Goal: Task Accomplishment & Management: Manage account settings

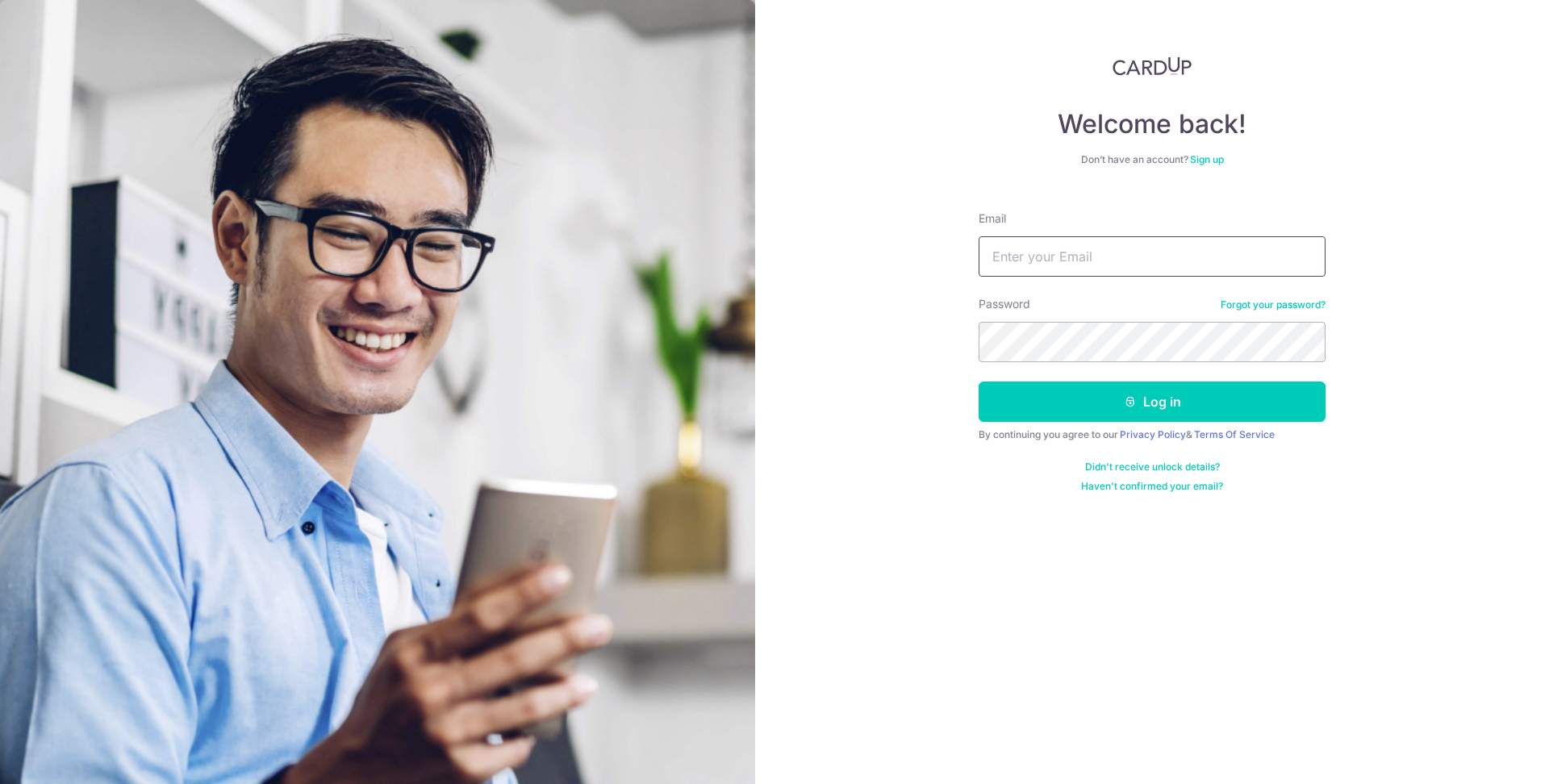
click at [1148, 253] on input "Email" at bounding box center [1152, 257] width 347 height 40
click at [979, 382] on button "Log in" at bounding box center [1152, 402] width 347 height 40
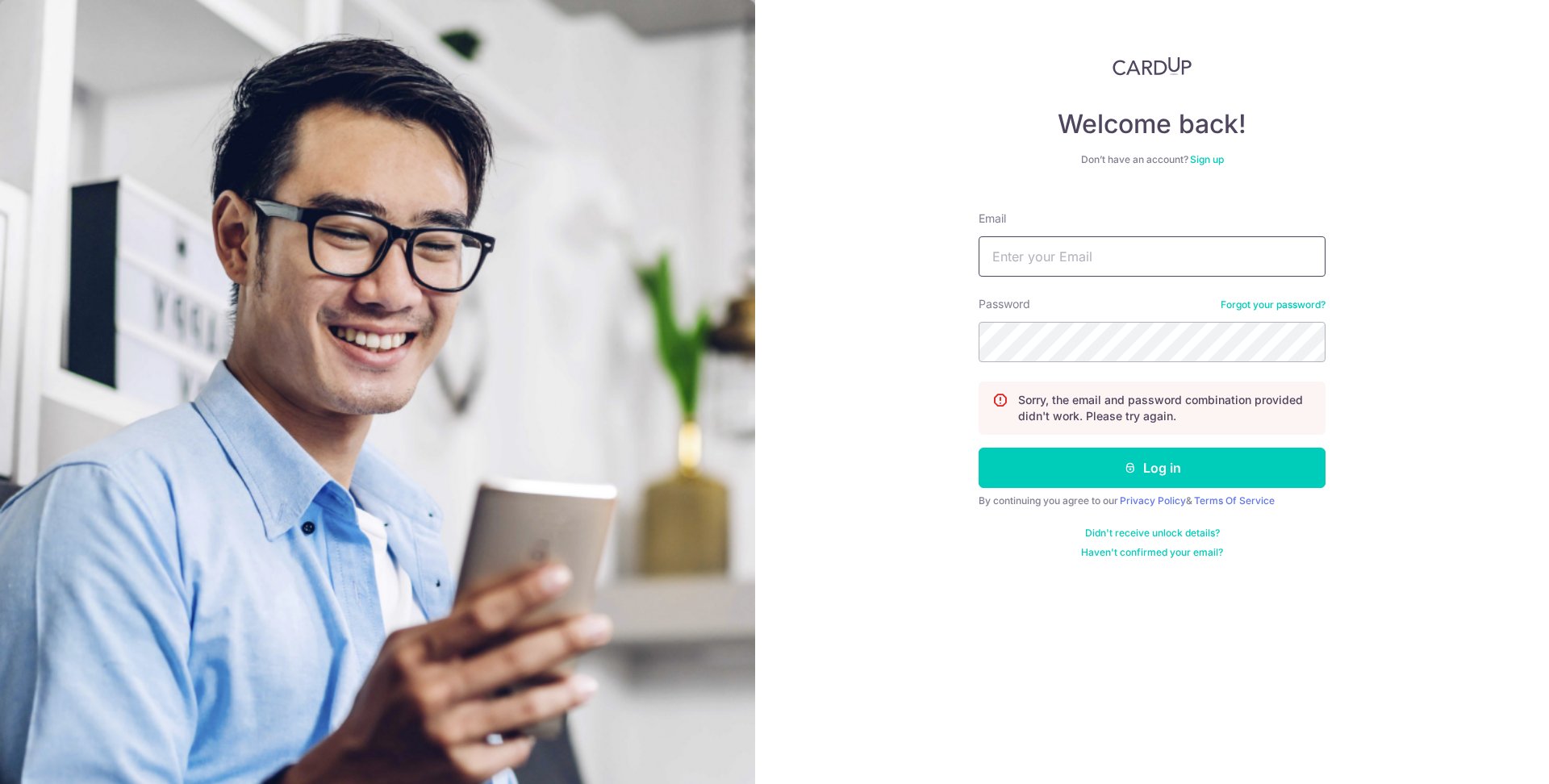
type input "[EMAIL_ADDRESS][DOMAIN_NAME]"
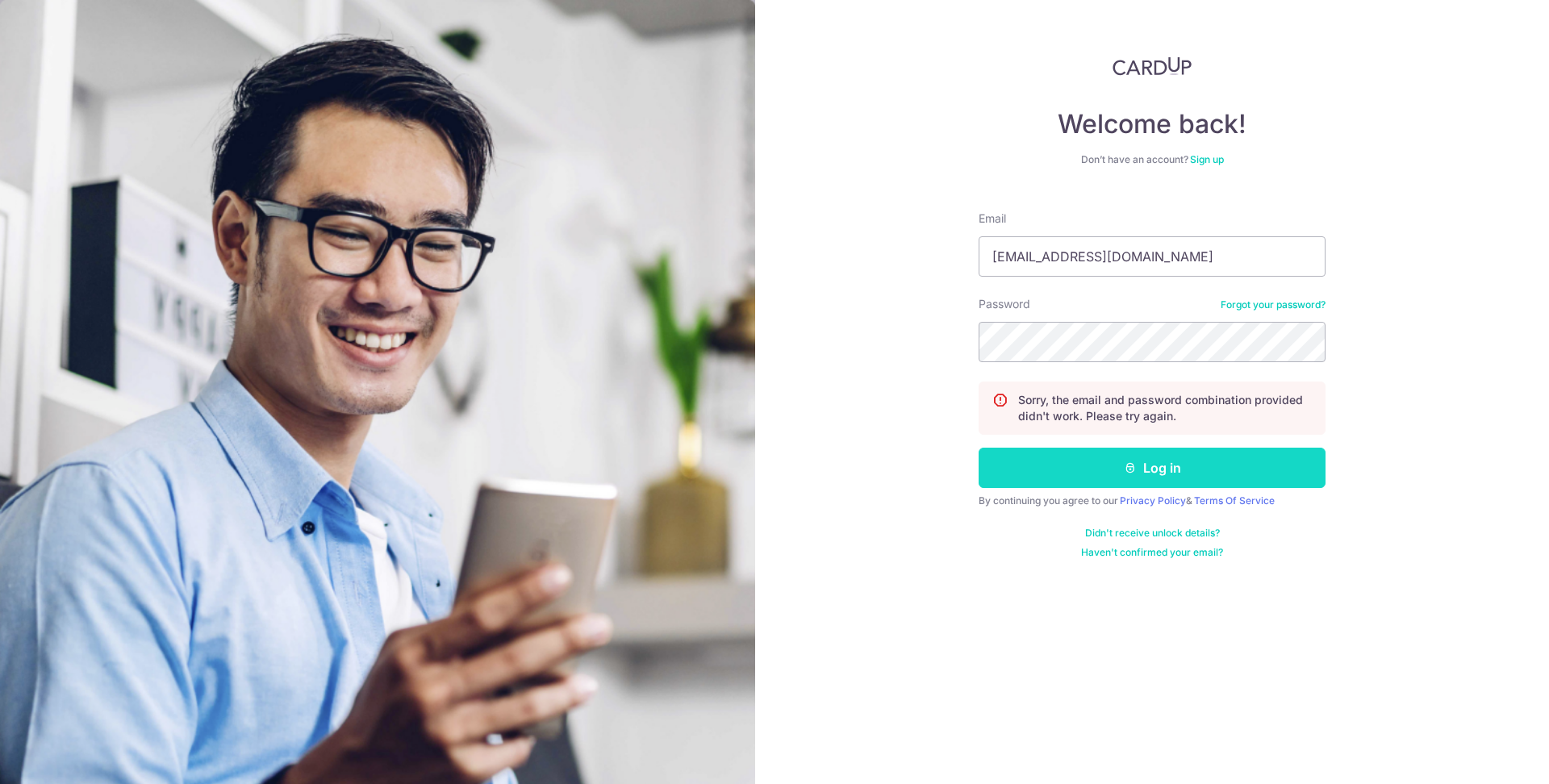
click at [1073, 473] on button "Log in" at bounding box center [1152, 468] width 347 height 40
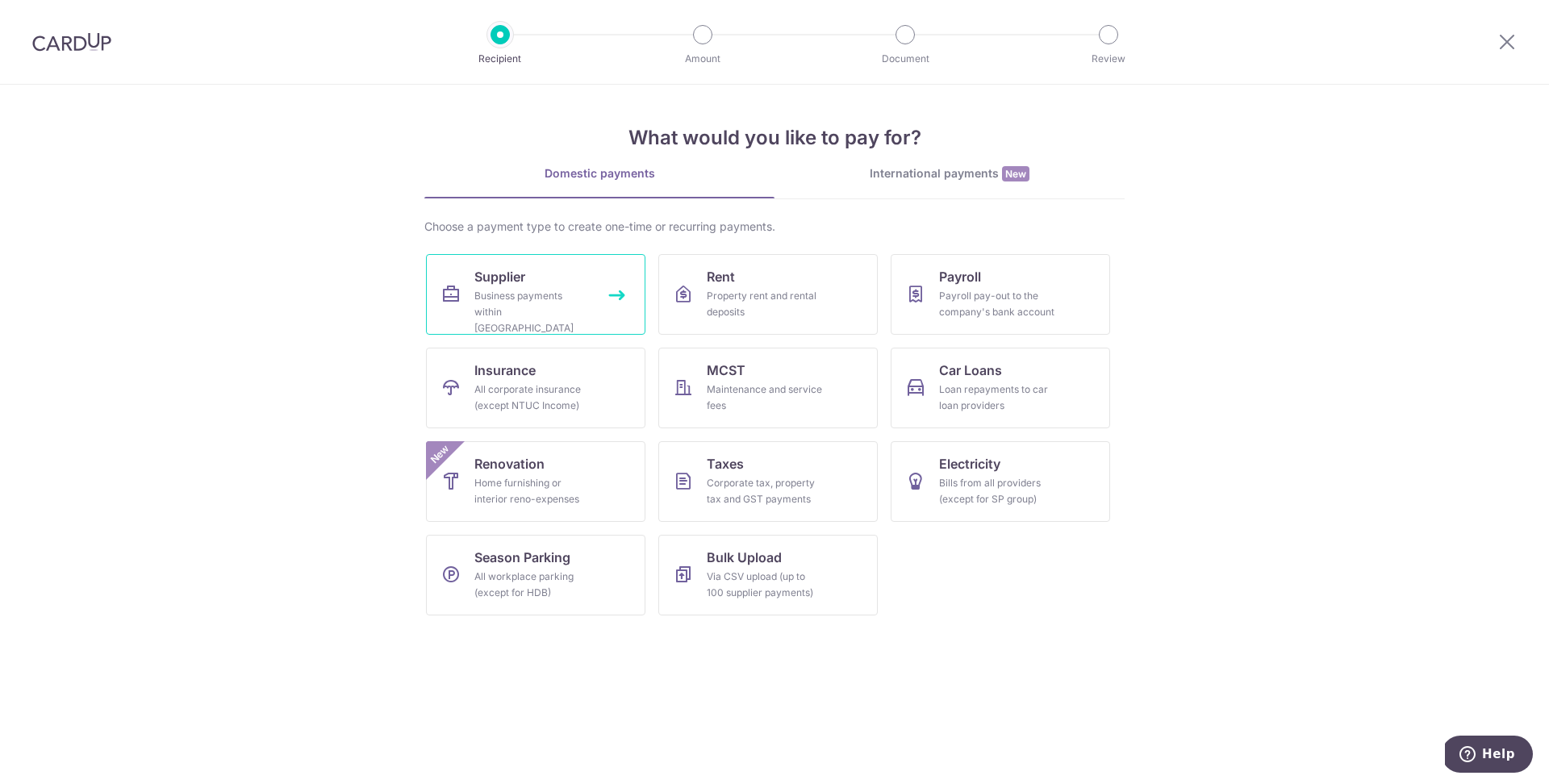
click at [466, 299] on link "Supplier Business payments within Singapore" at bounding box center [535, 294] width 220 height 81
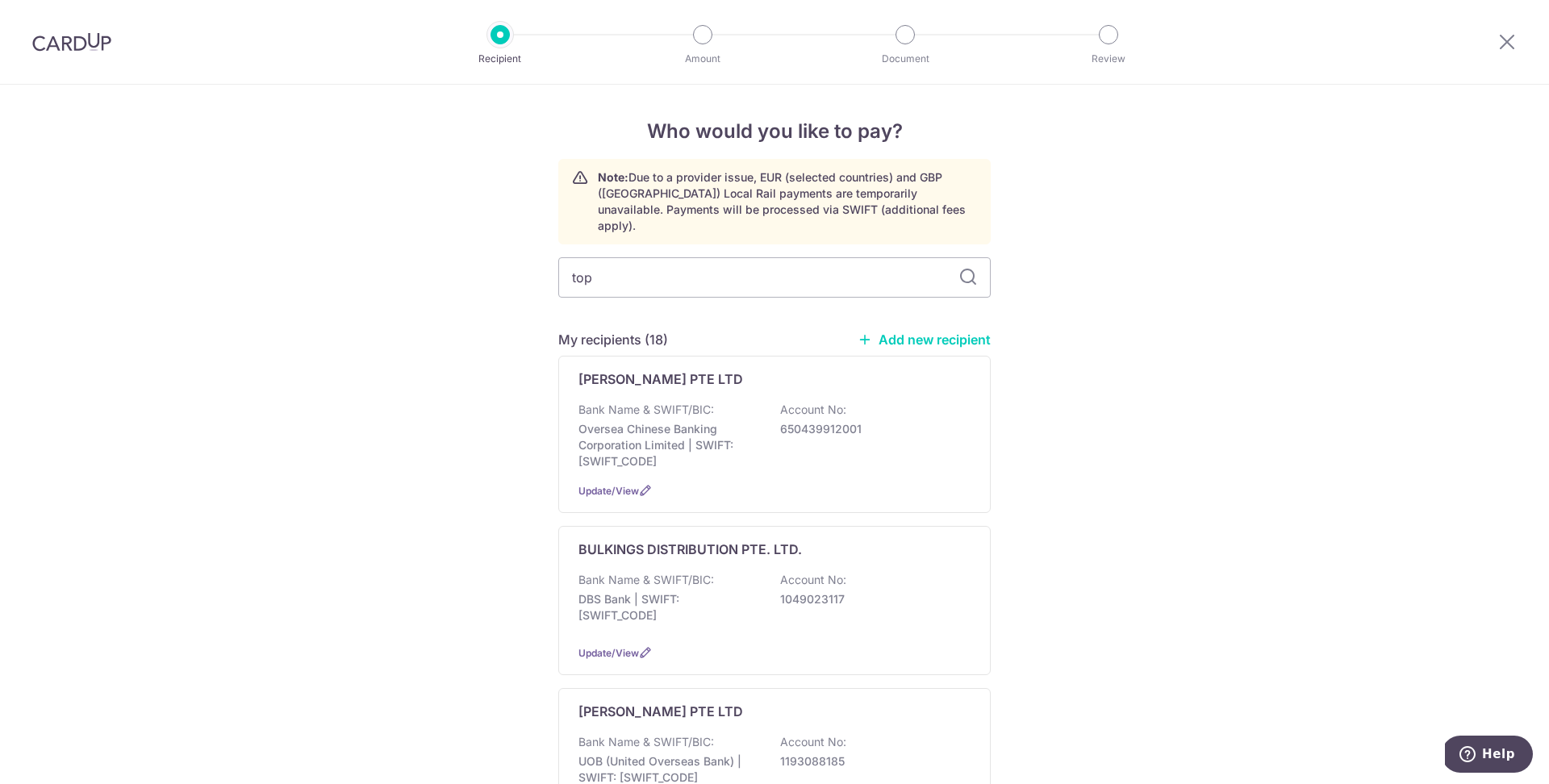
type input "top"
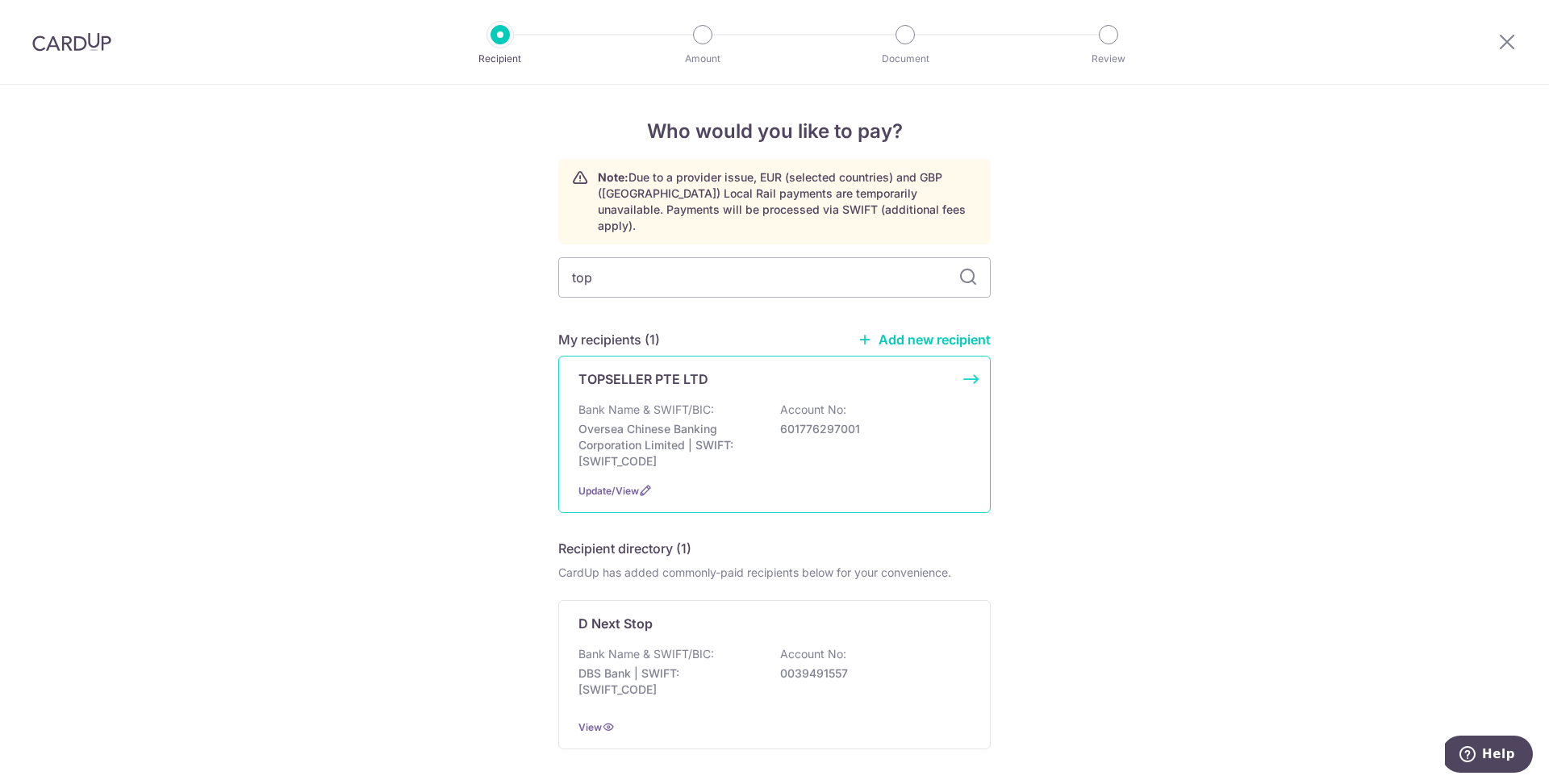
click at [618, 402] on p "Bank Name & SWIFT/BIC:" at bounding box center [646, 410] width 135 height 16
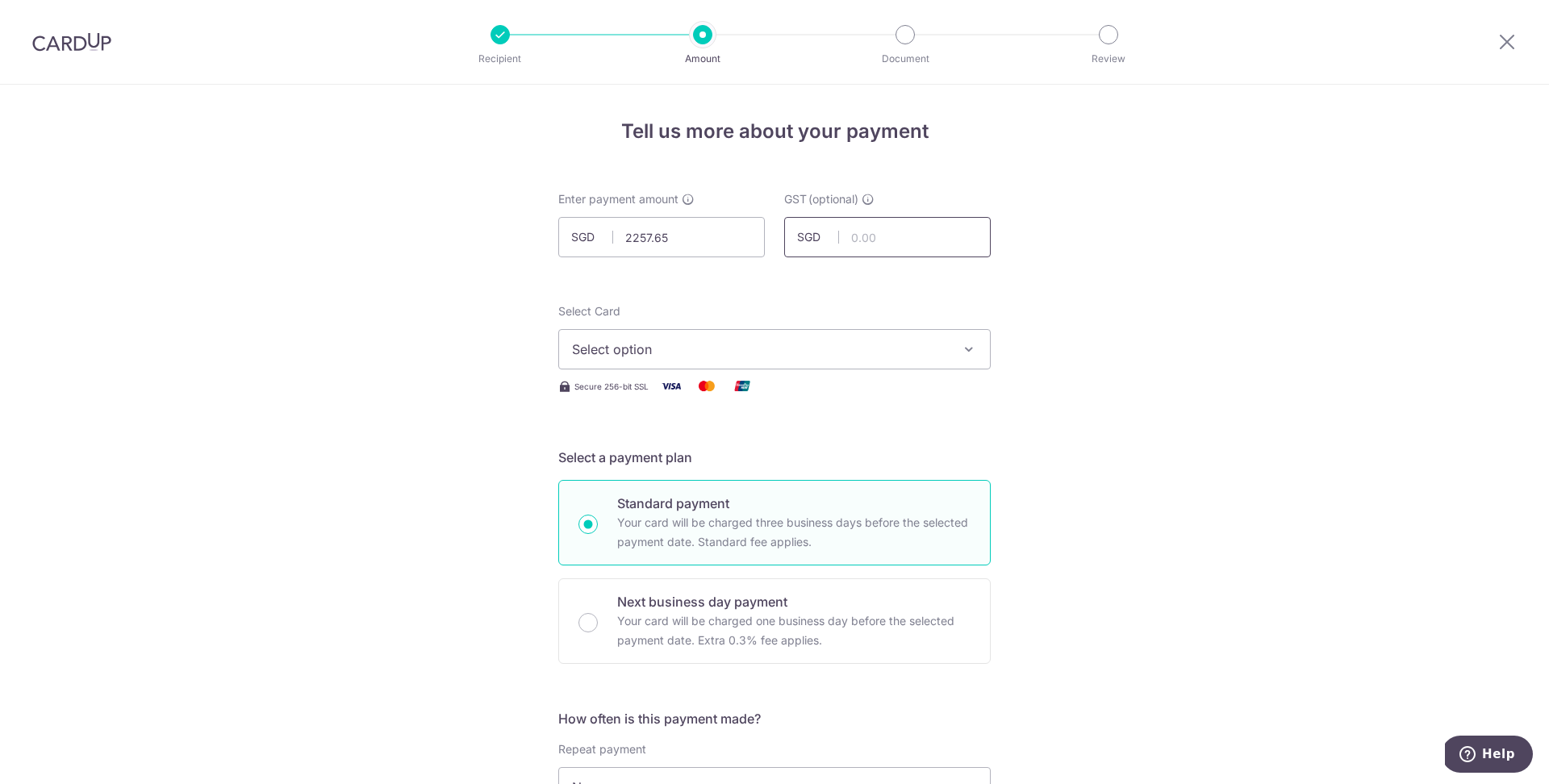
click at [912, 246] on input "text" at bounding box center [887, 237] width 206 height 40
type input "2,257.65"
type input "201.19"
click at [904, 344] on span "Select option" at bounding box center [760, 349] width 376 height 19
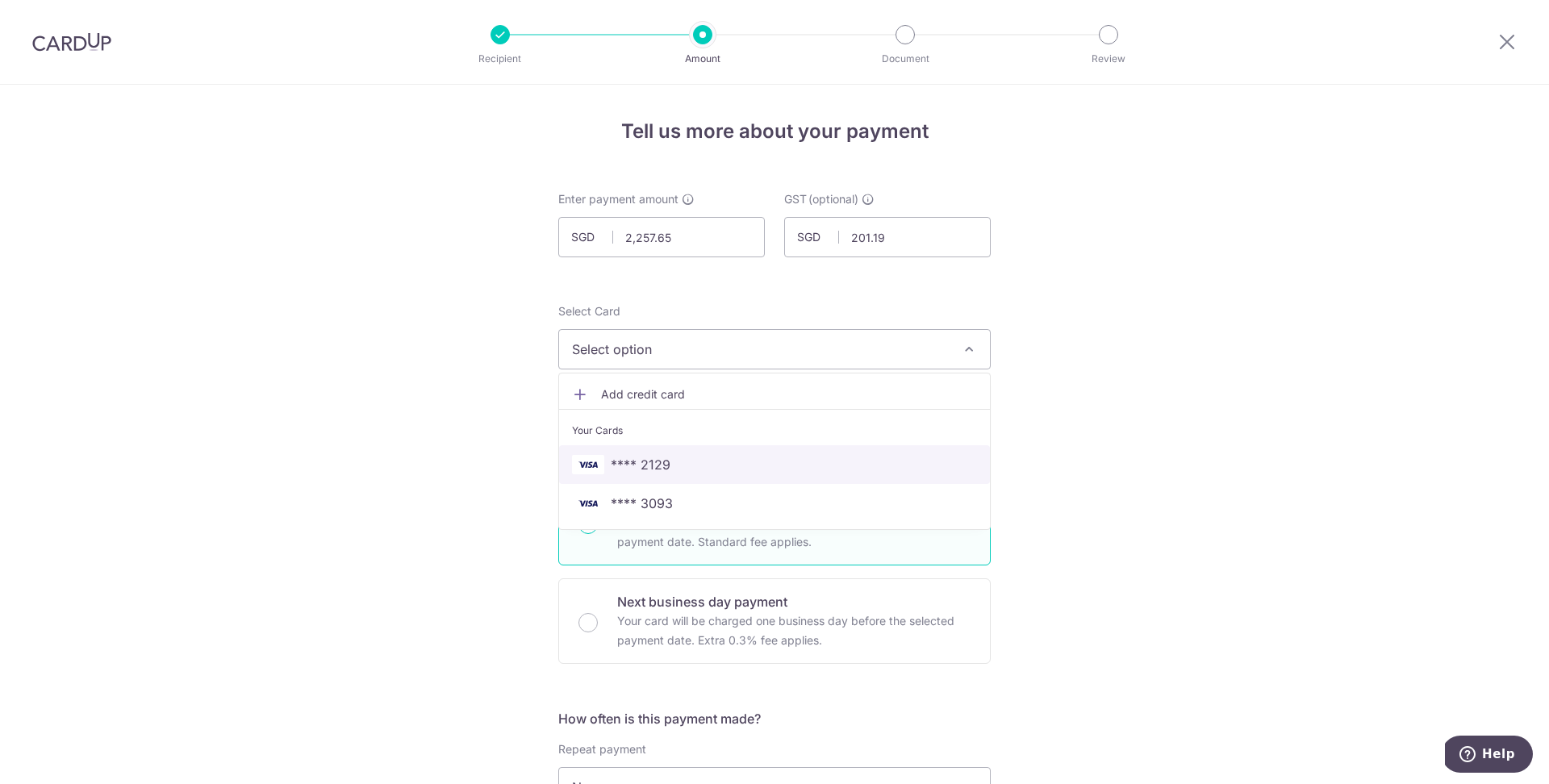
click at [812, 456] on span "**** 2129" at bounding box center [774, 464] width 405 height 19
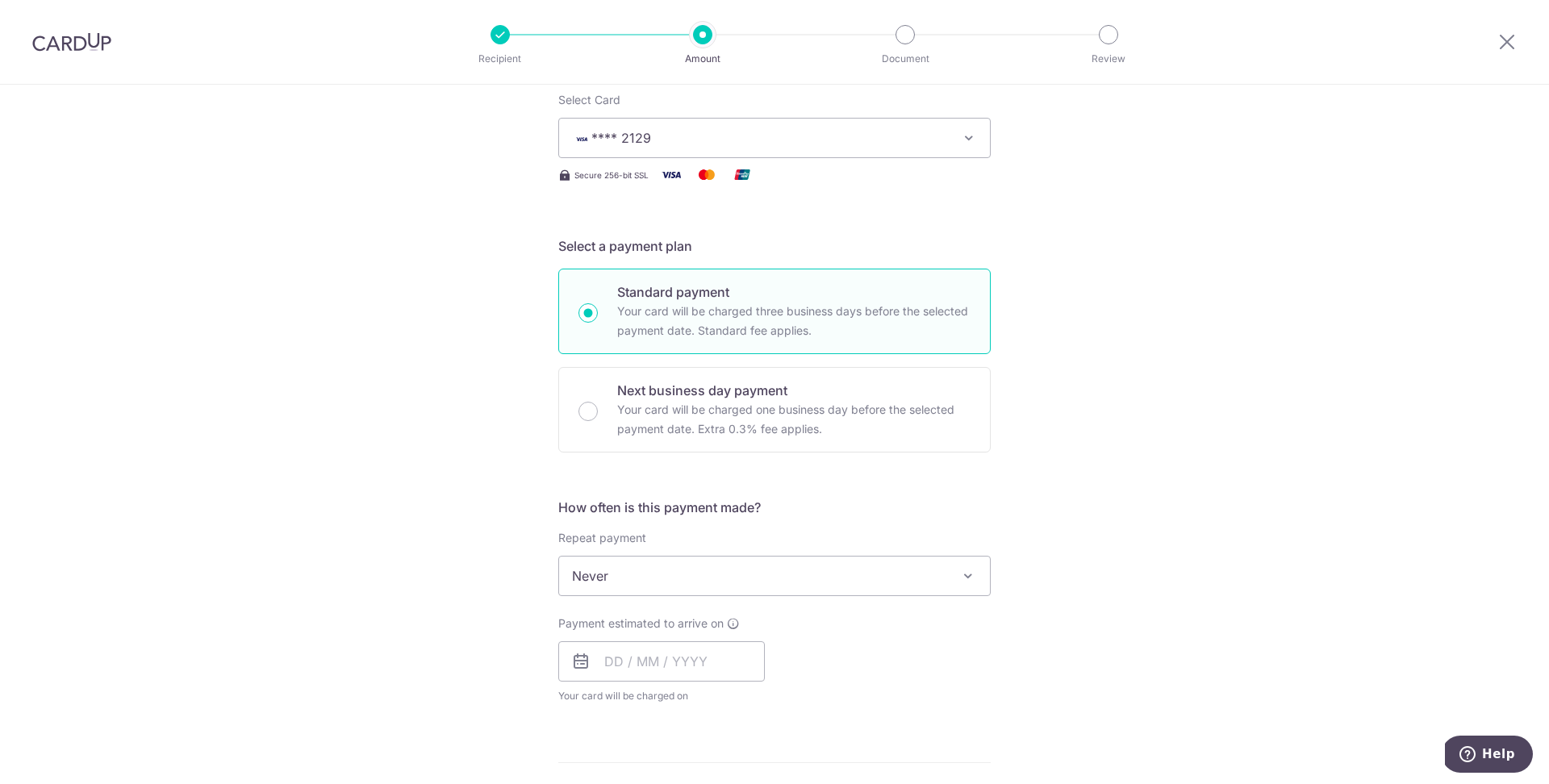
scroll to position [230, 0]
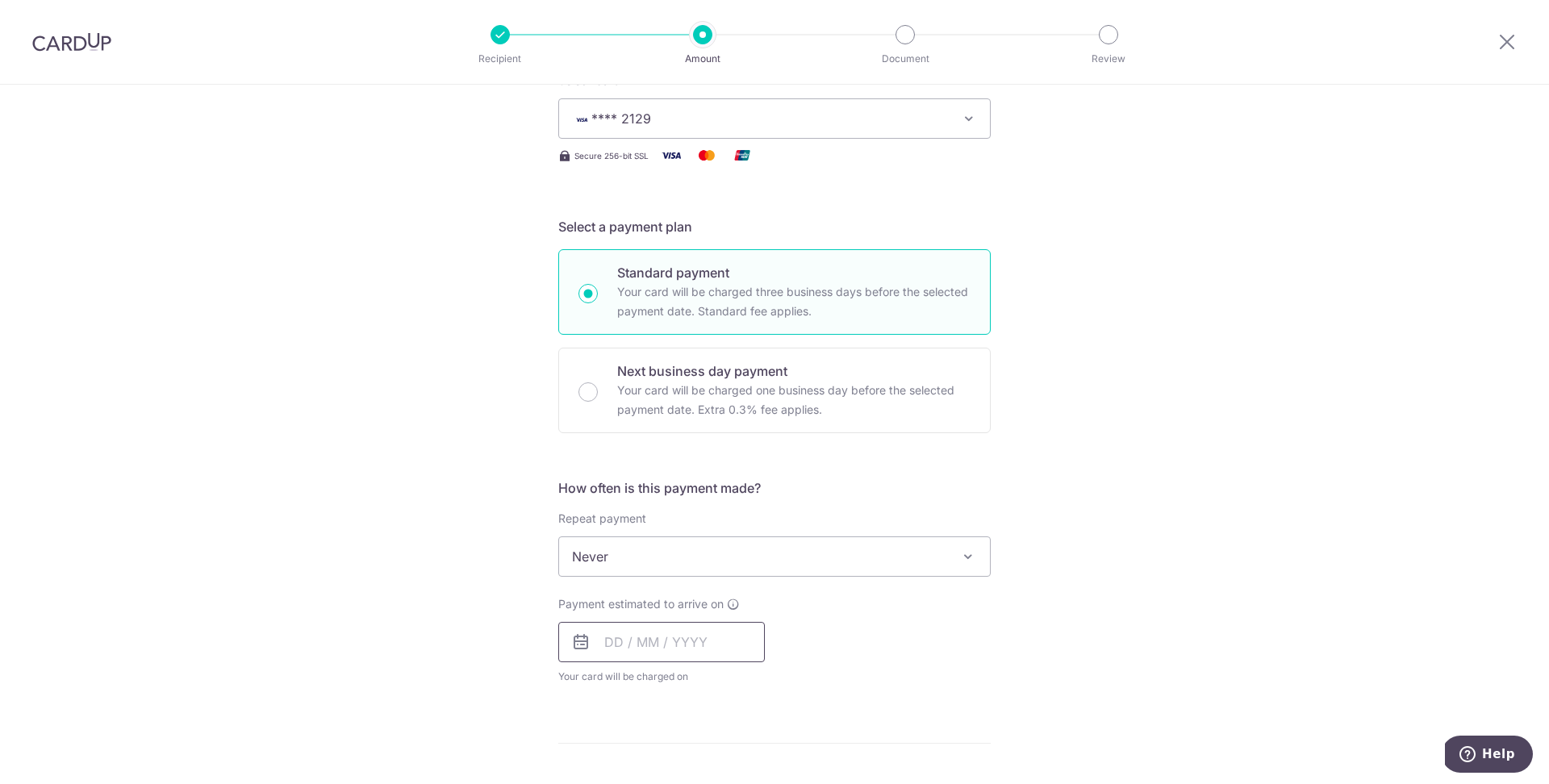
click at [677, 645] on input "text" at bounding box center [661, 642] width 206 height 40
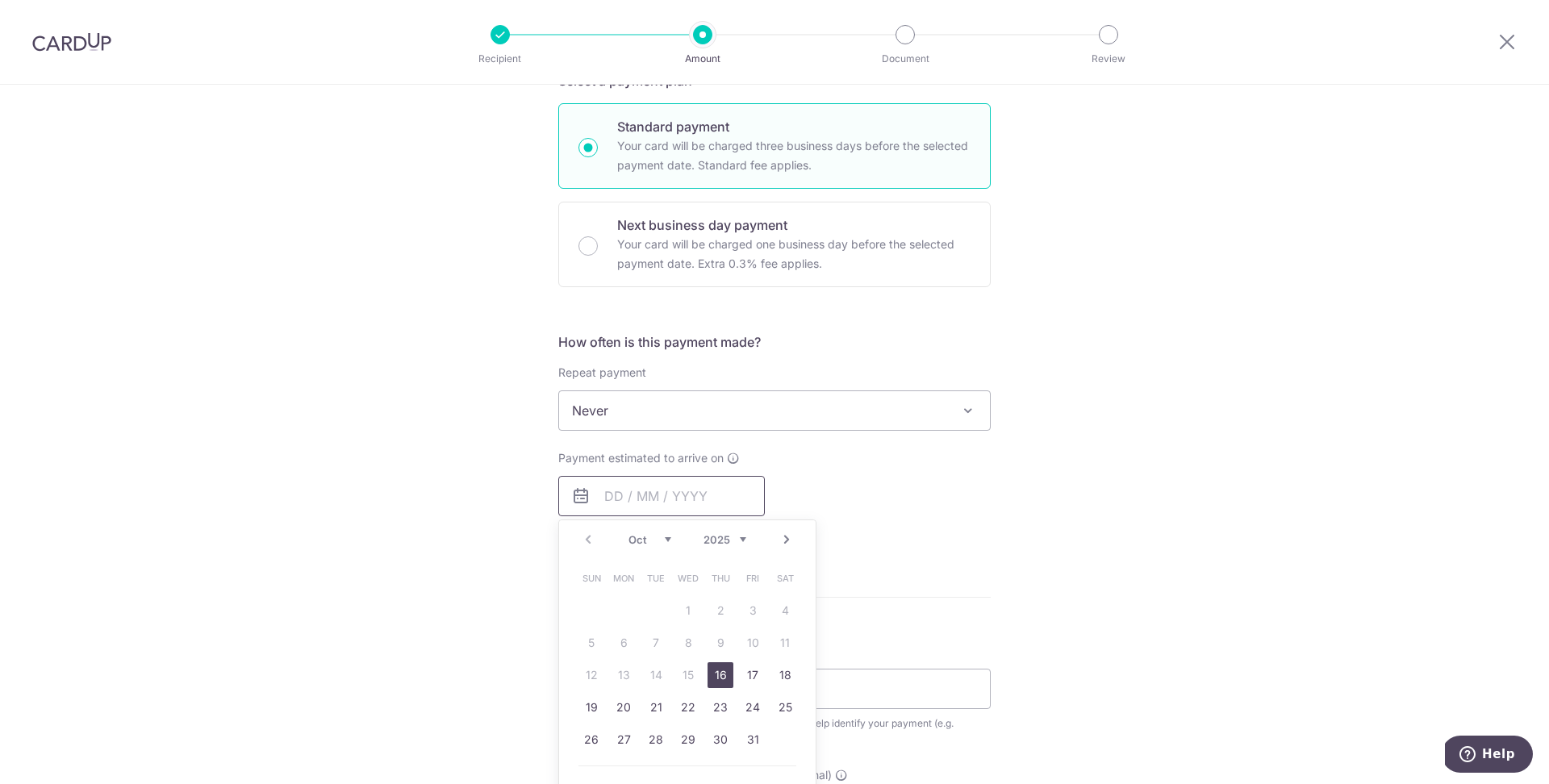
scroll to position [379, 0]
click at [716, 671] on link "16" at bounding box center [720, 672] width 26 height 26
type input "[DATE]"
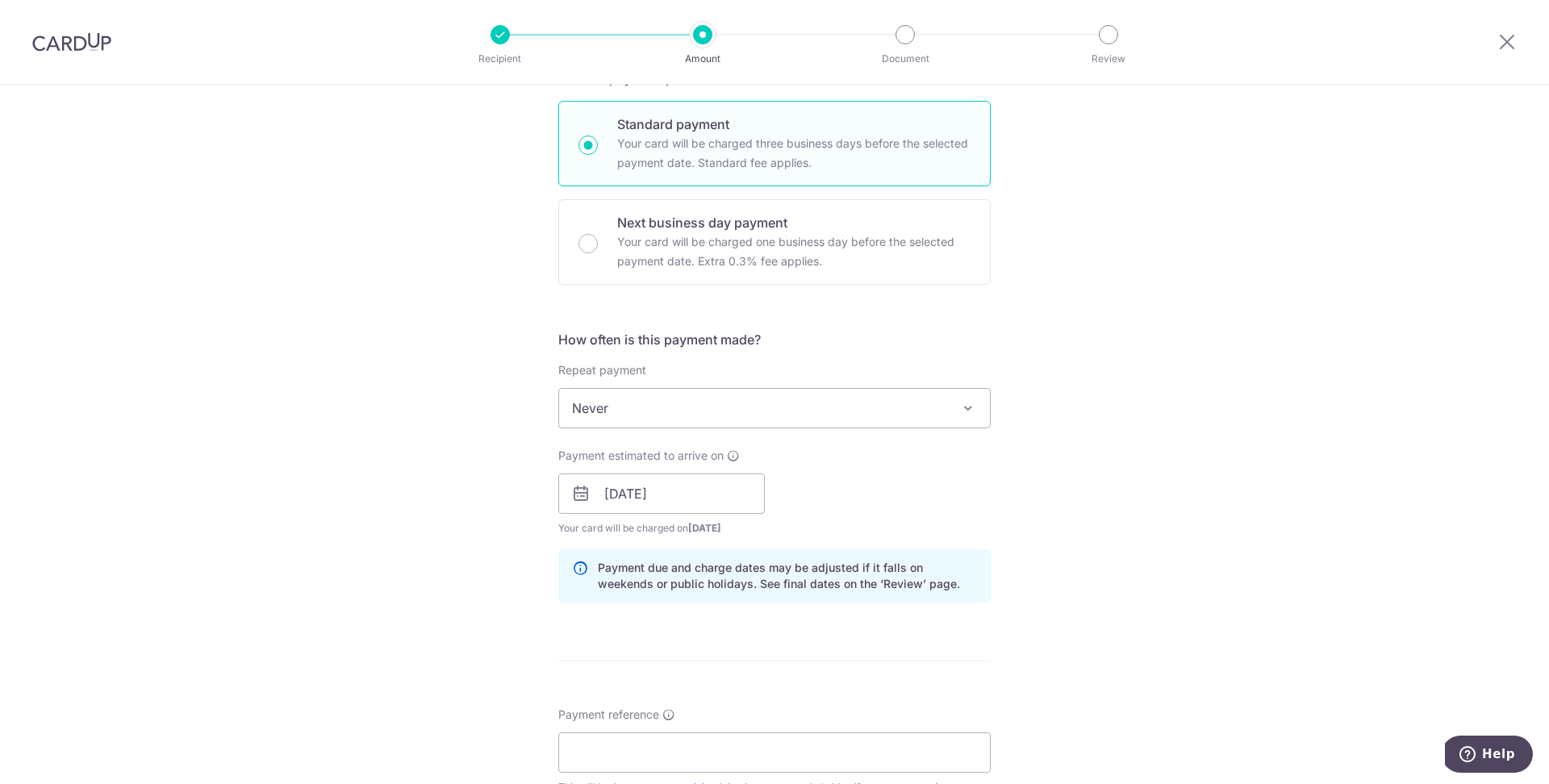
scroll to position [525, 0]
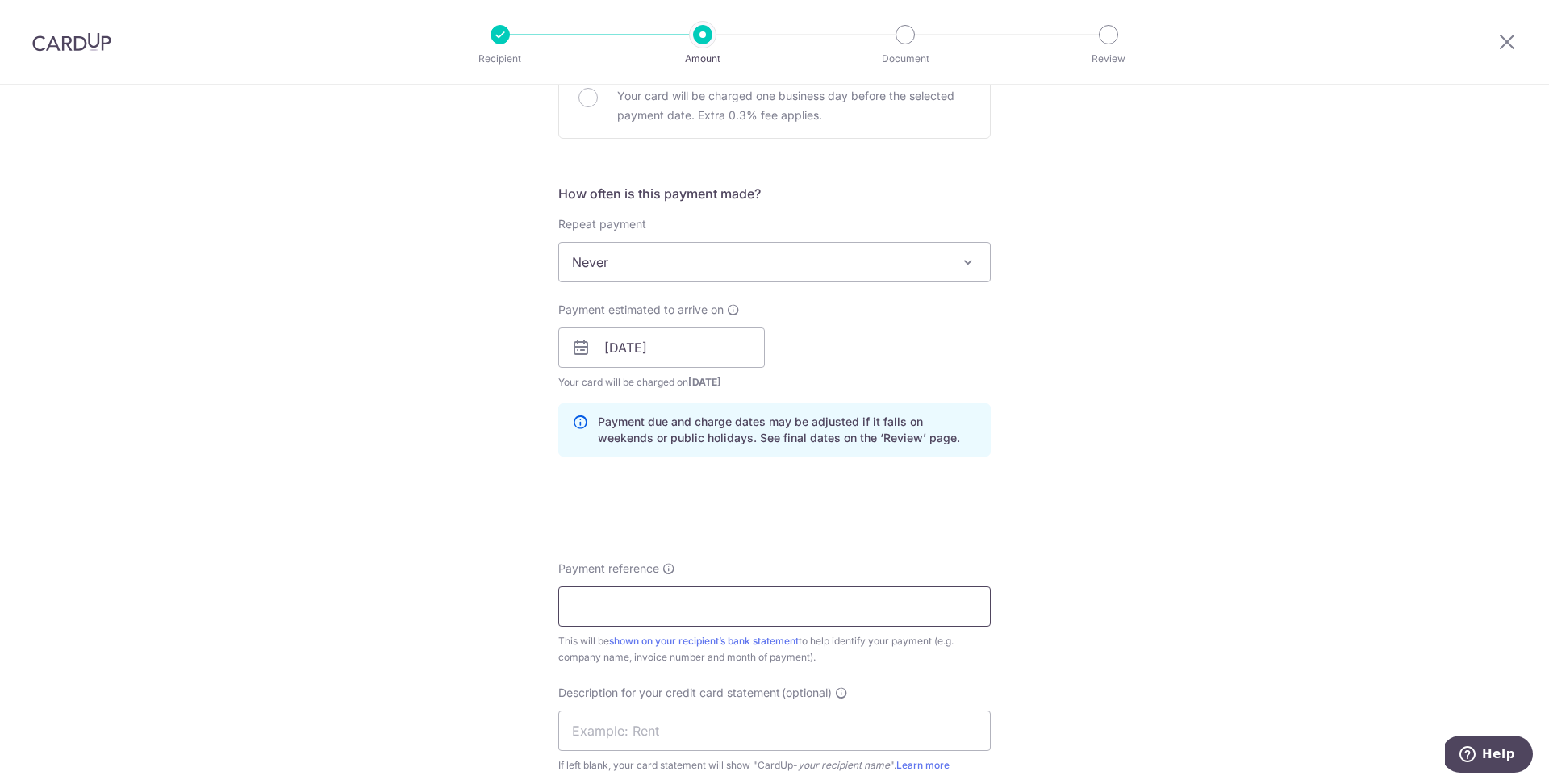
click at [777, 606] on input "Payment reference" at bounding box center [775, 607] width 432 height 40
type input "SIMPLEBEAUTYSG PTE LTD"
click at [1195, 554] on div "Tell us more about your payment Enter payment amount SGD 2,257.65 2257.65 GST (…" at bounding box center [774, 376] width 1549 height 1634
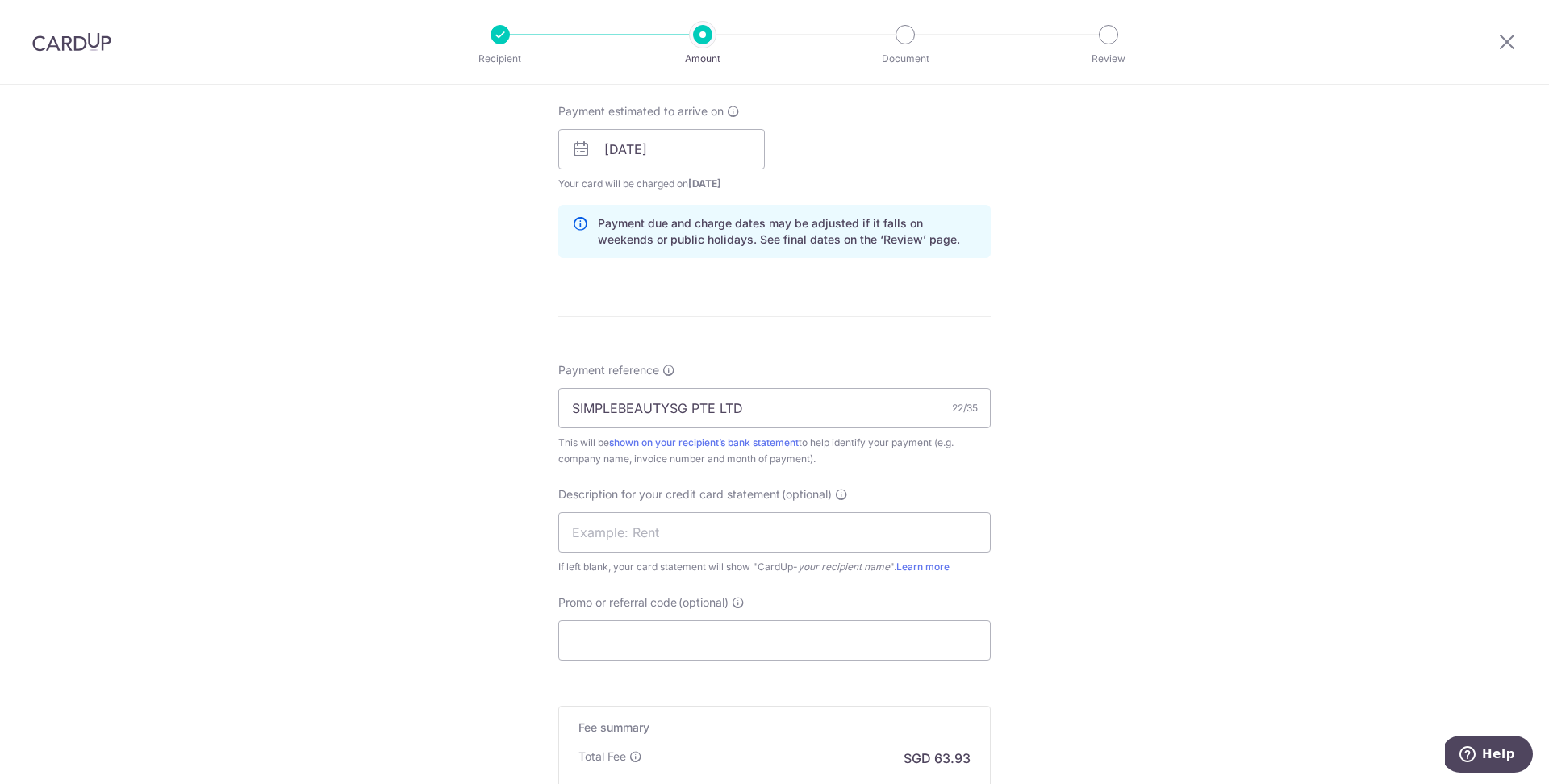
scroll to position [732, 0]
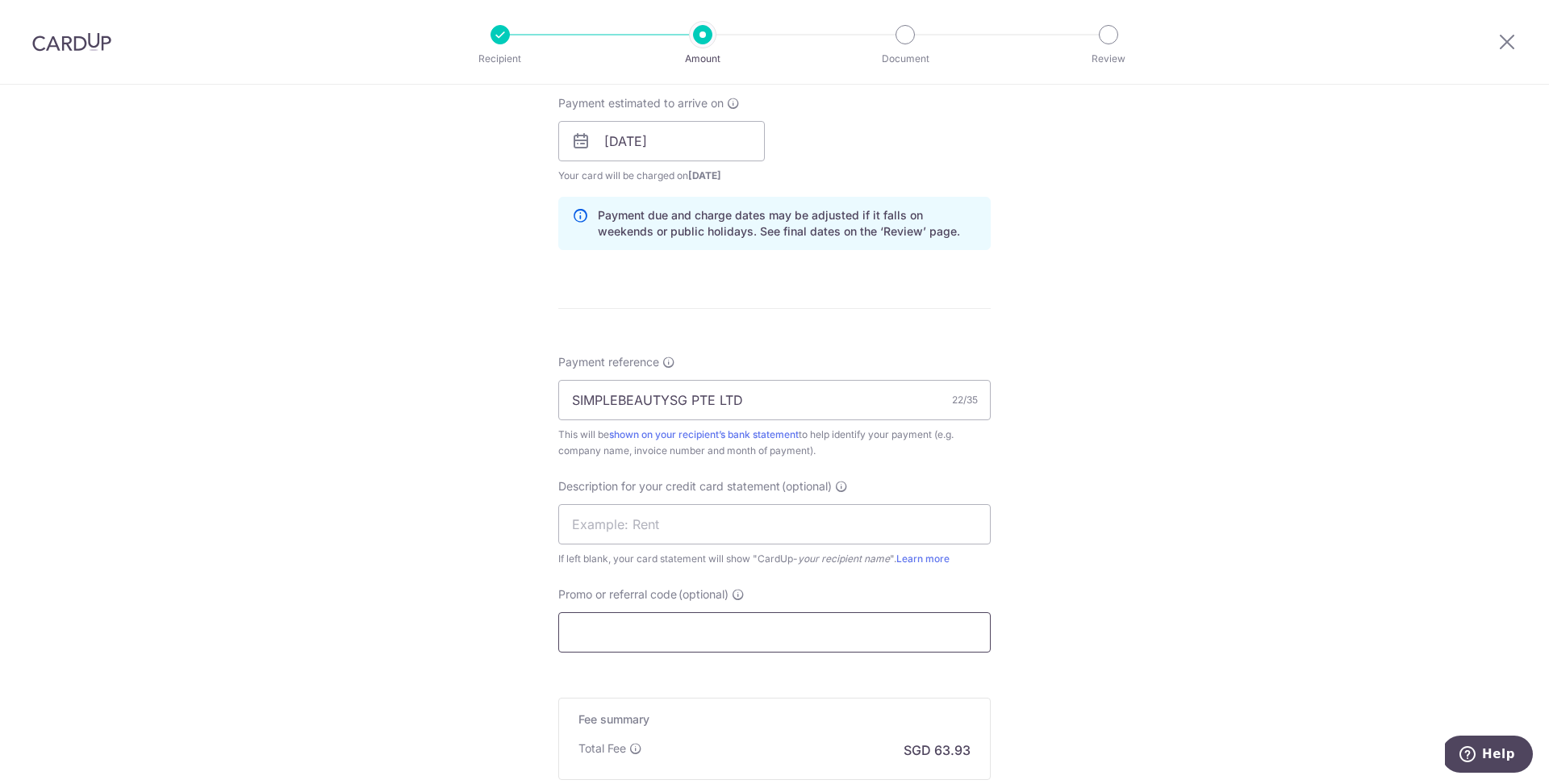
click at [713, 620] on input "Promo or referral code (optional)" at bounding box center [775, 633] width 432 height 40
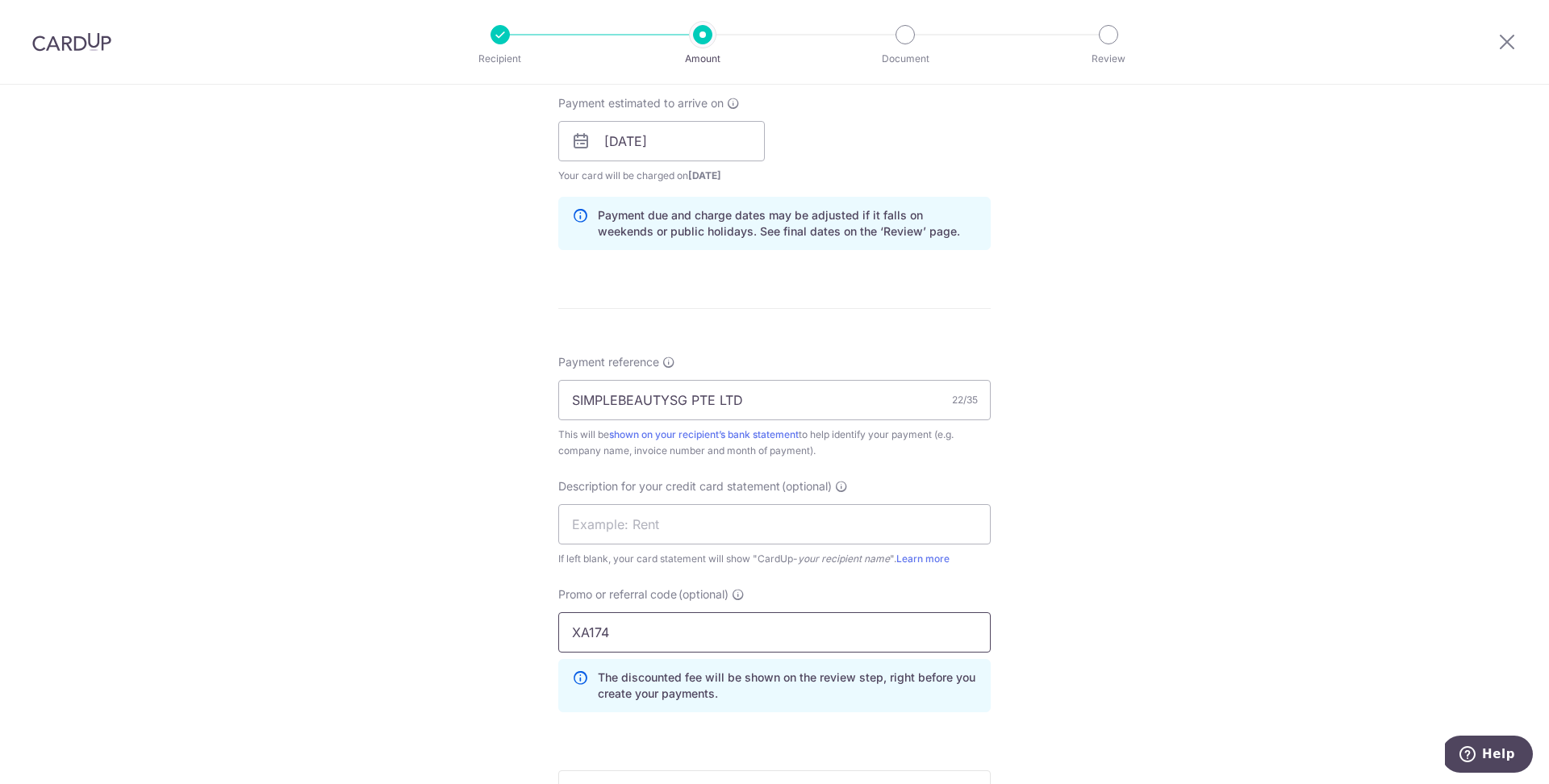
type input "XA174"
click at [1058, 669] on div "Tell us more about your payment Enter payment amount SGD 2,257.65 2257.65 GST (…" at bounding box center [774, 206] width 1549 height 1706
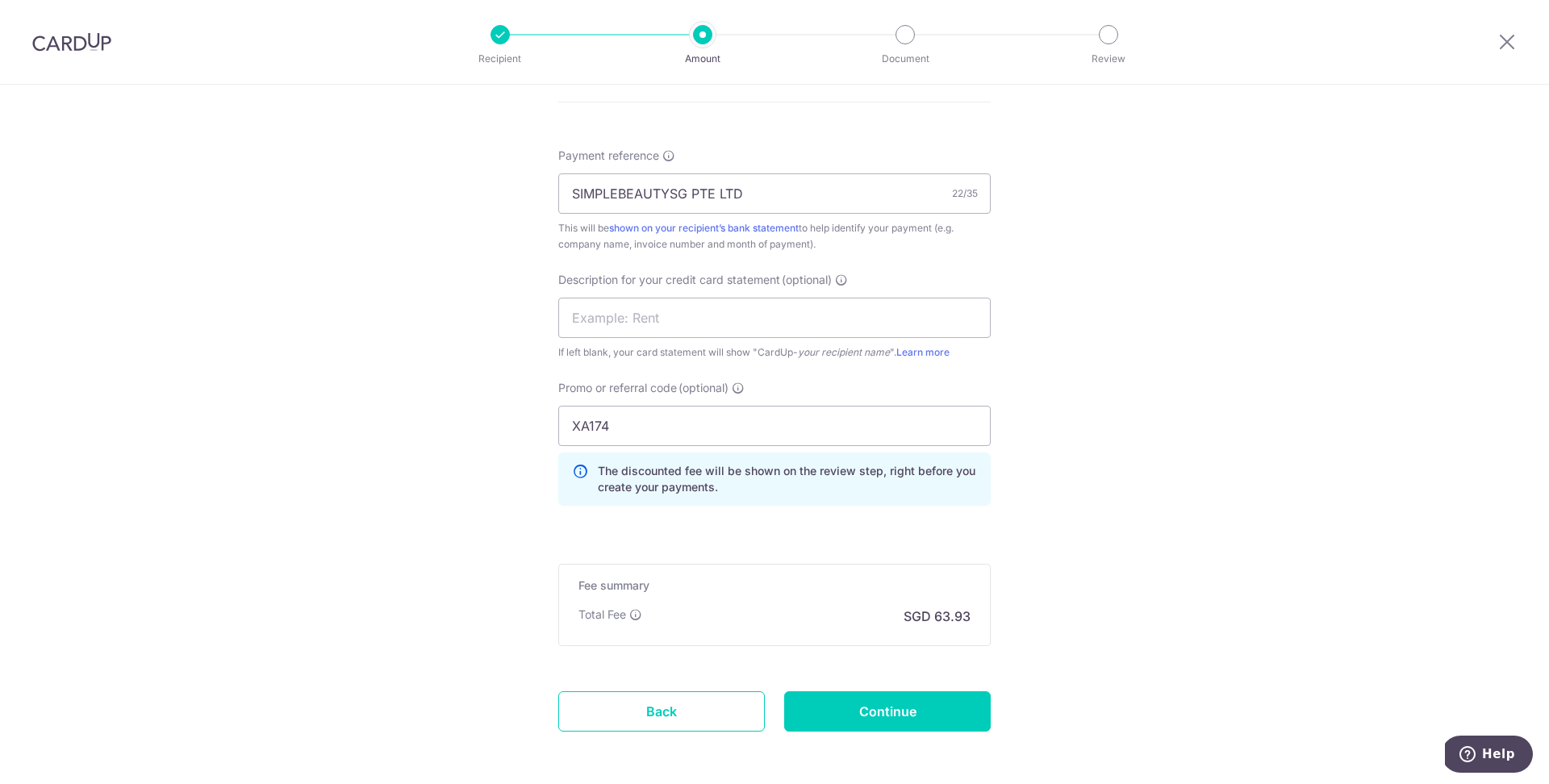
scroll to position [942, 0]
click at [926, 697] on input "Continue" at bounding box center [887, 707] width 206 height 40
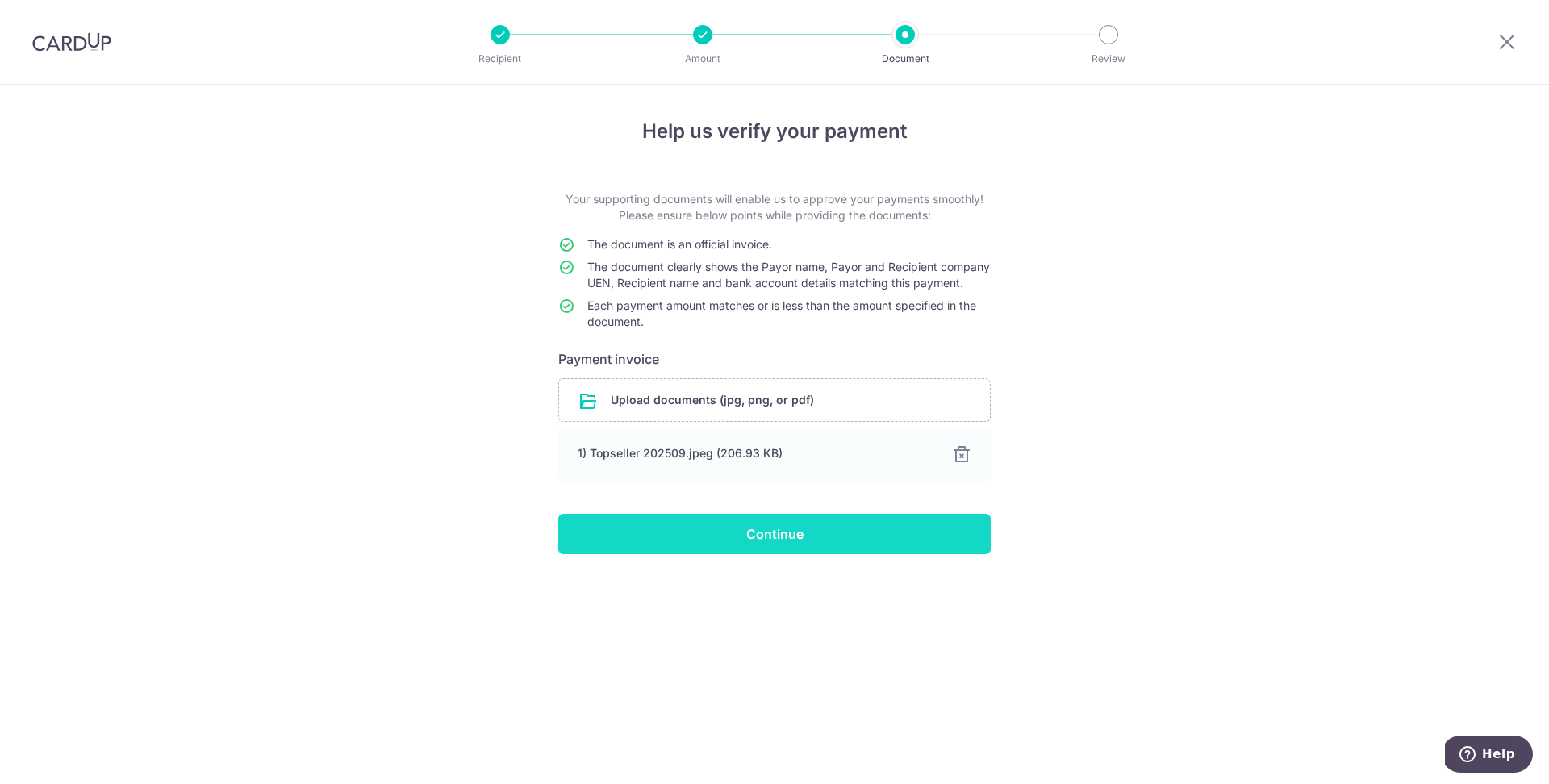
click at [836, 548] on input "Continue" at bounding box center [775, 534] width 432 height 40
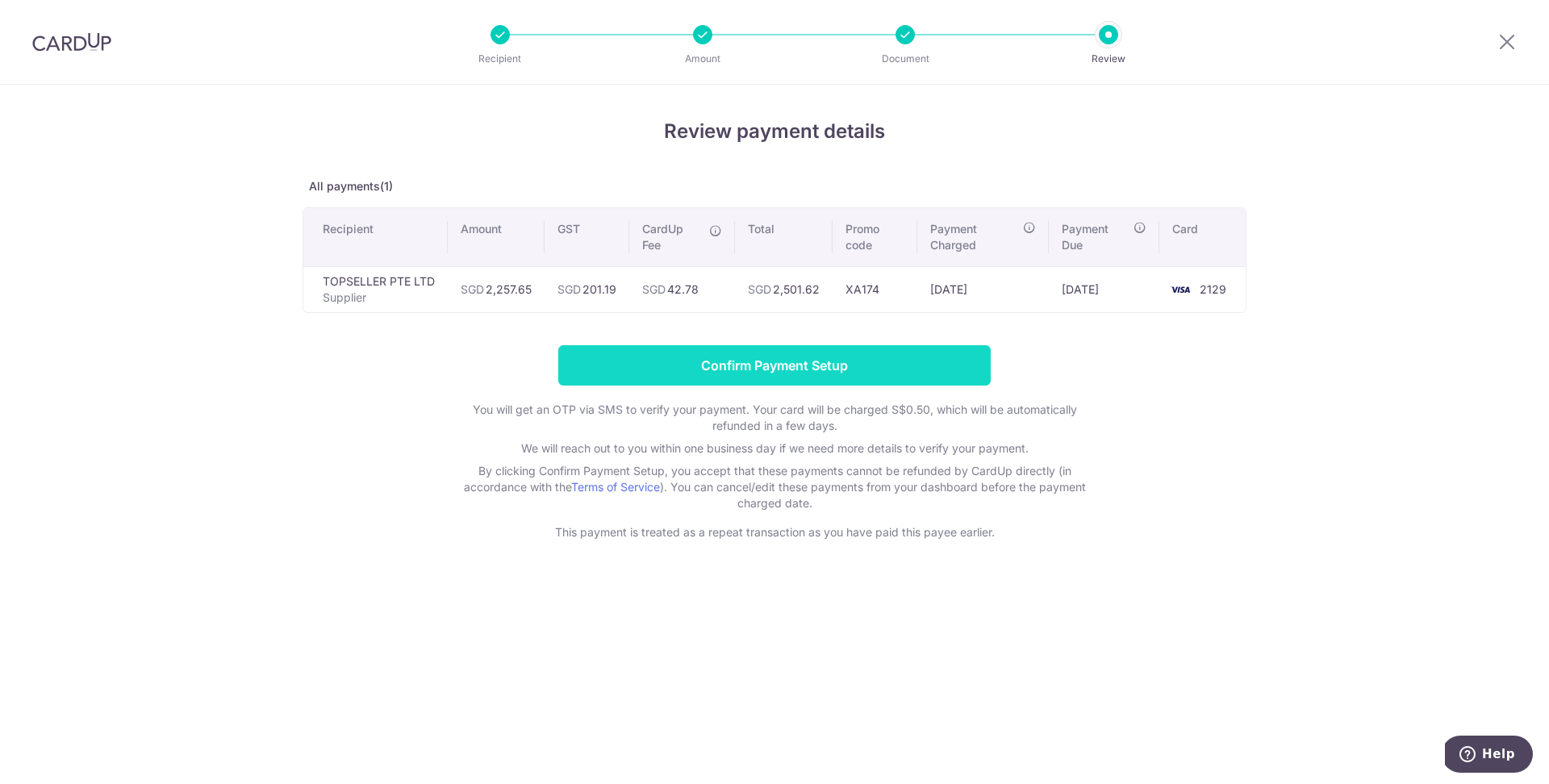
click at [842, 360] on input "Confirm Payment Setup" at bounding box center [775, 365] width 432 height 40
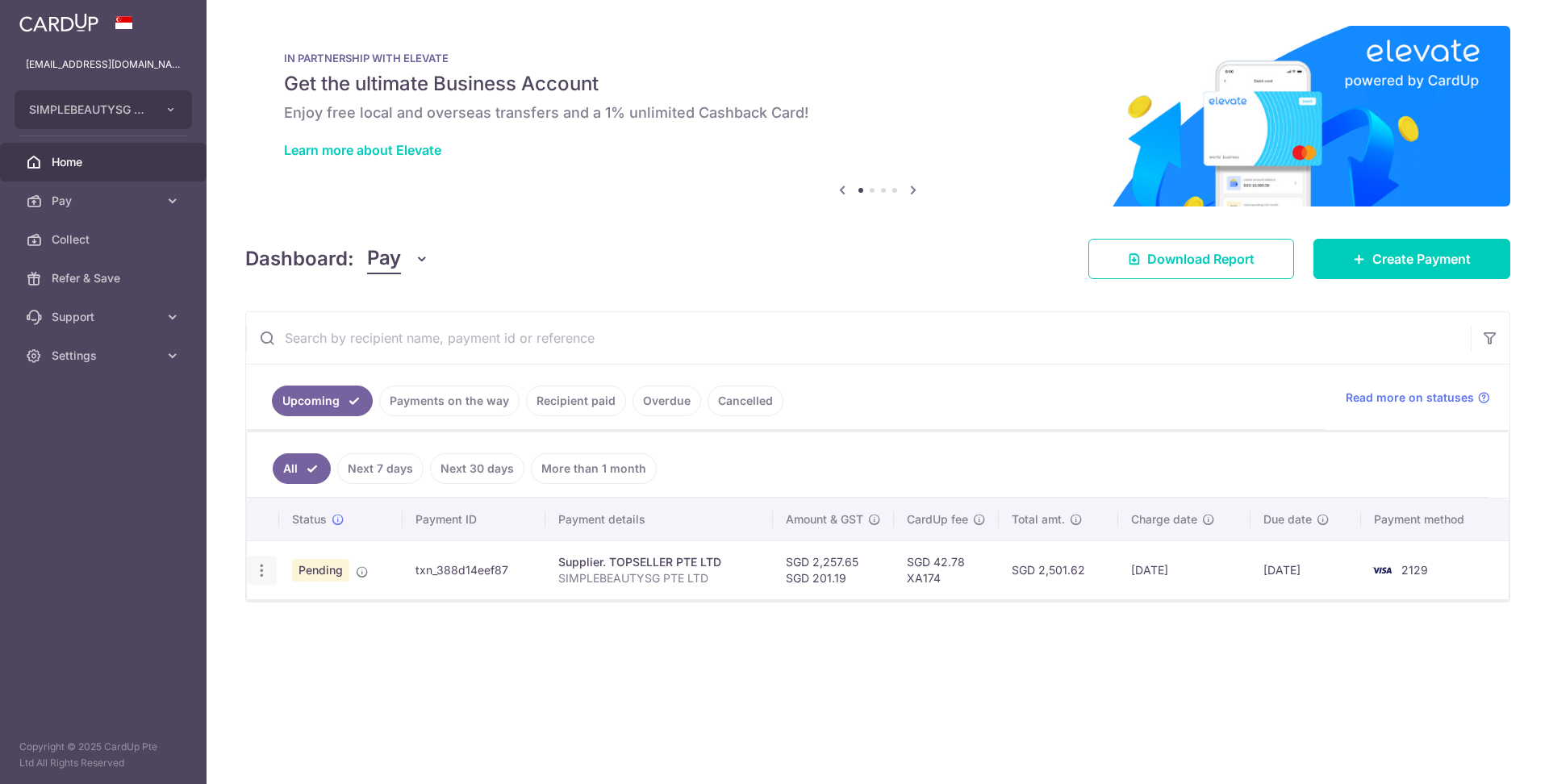
click at [261, 569] on icon "button" at bounding box center [262, 570] width 17 height 17
click at [322, 613] on span "Update payment" at bounding box center [347, 614] width 109 height 19
radio input "true"
type input "2,257.65"
type input "201.19"
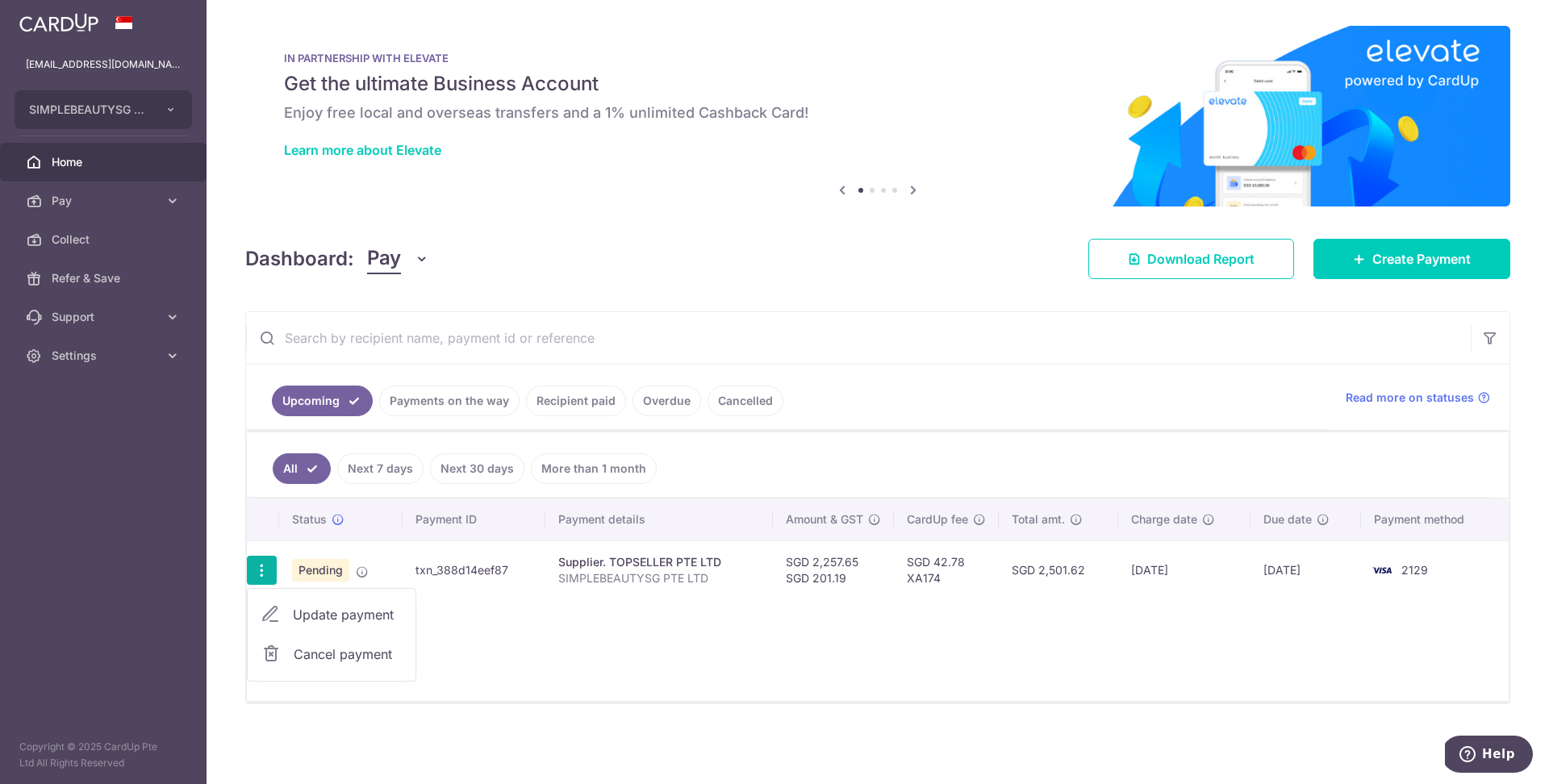
type input "16/10/2025"
type input "SIMPLEBEAUTYSG PTE LTD"
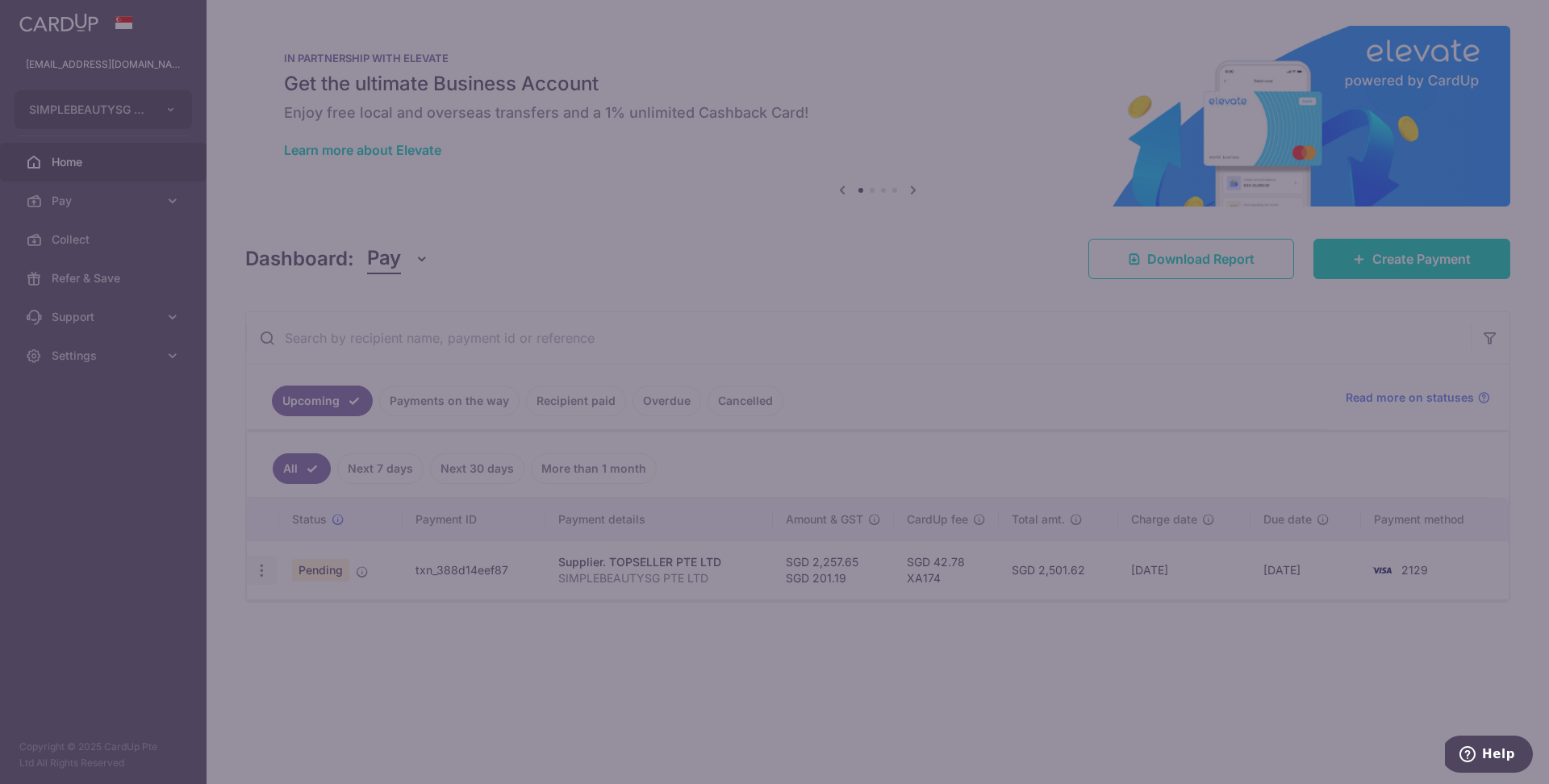
type input "XA174"
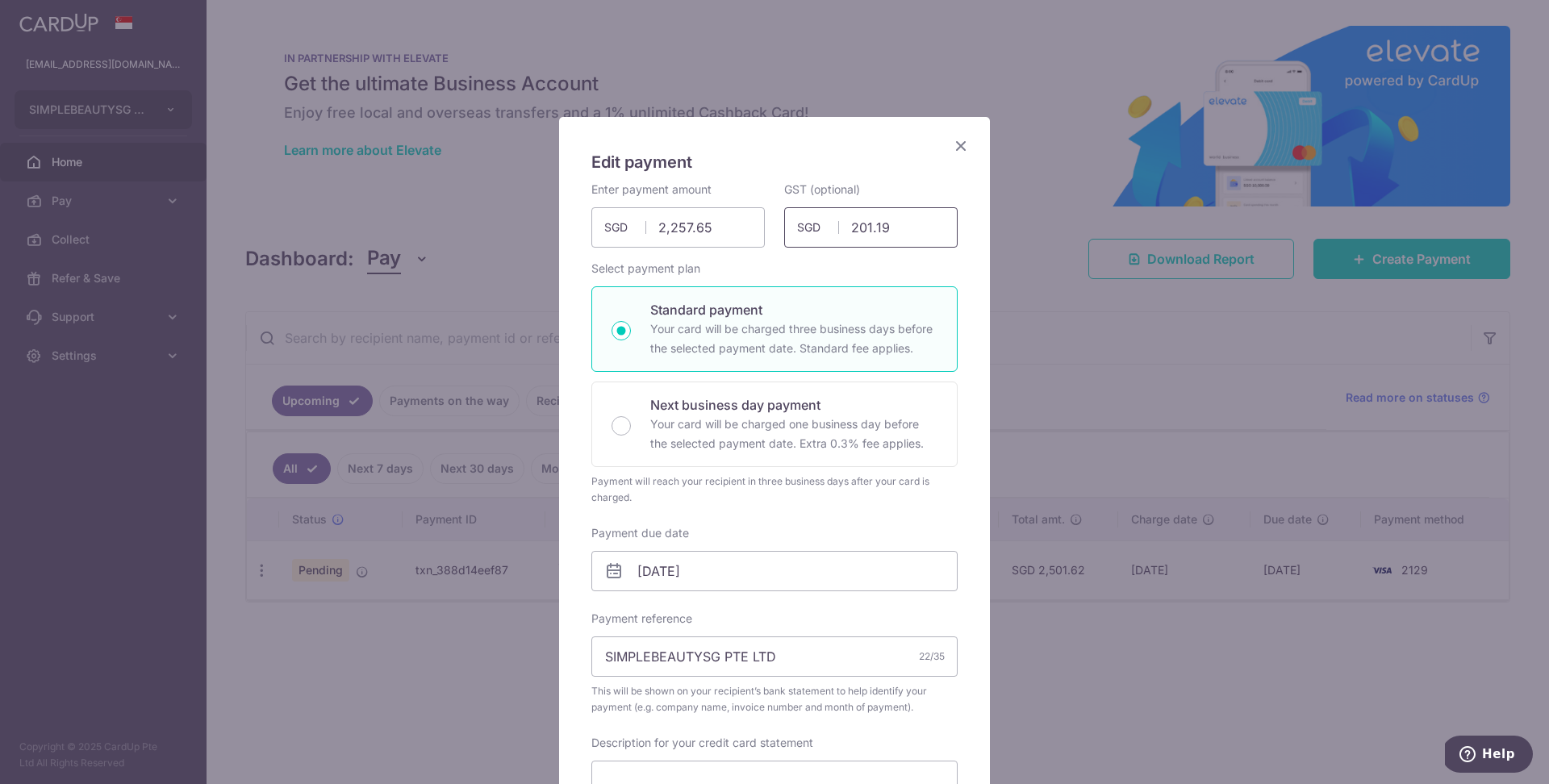
click at [874, 232] on input "201.19" at bounding box center [871, 227] width 173 height 40
type input "203.19"
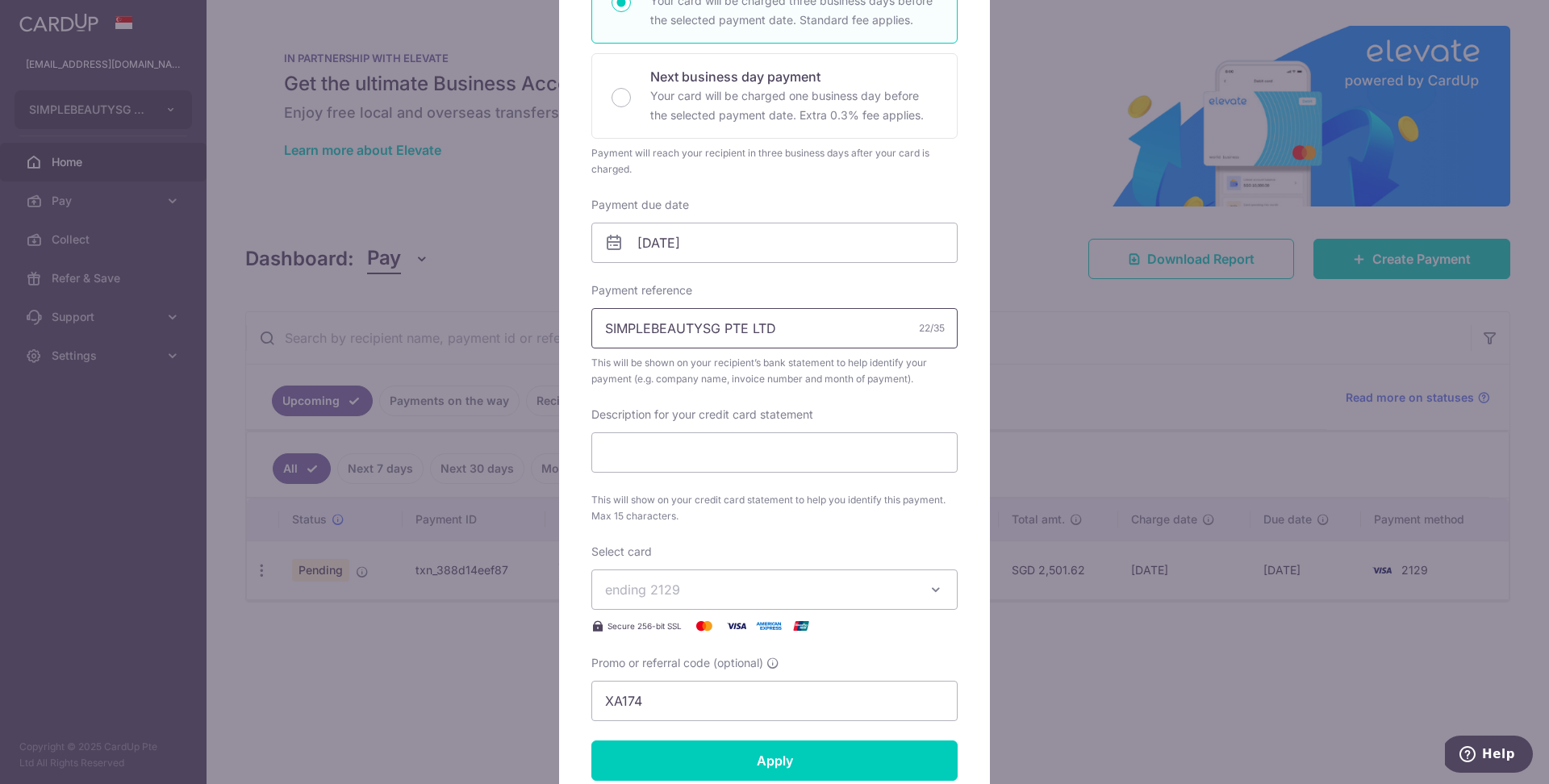
scroll to position [383, 0]
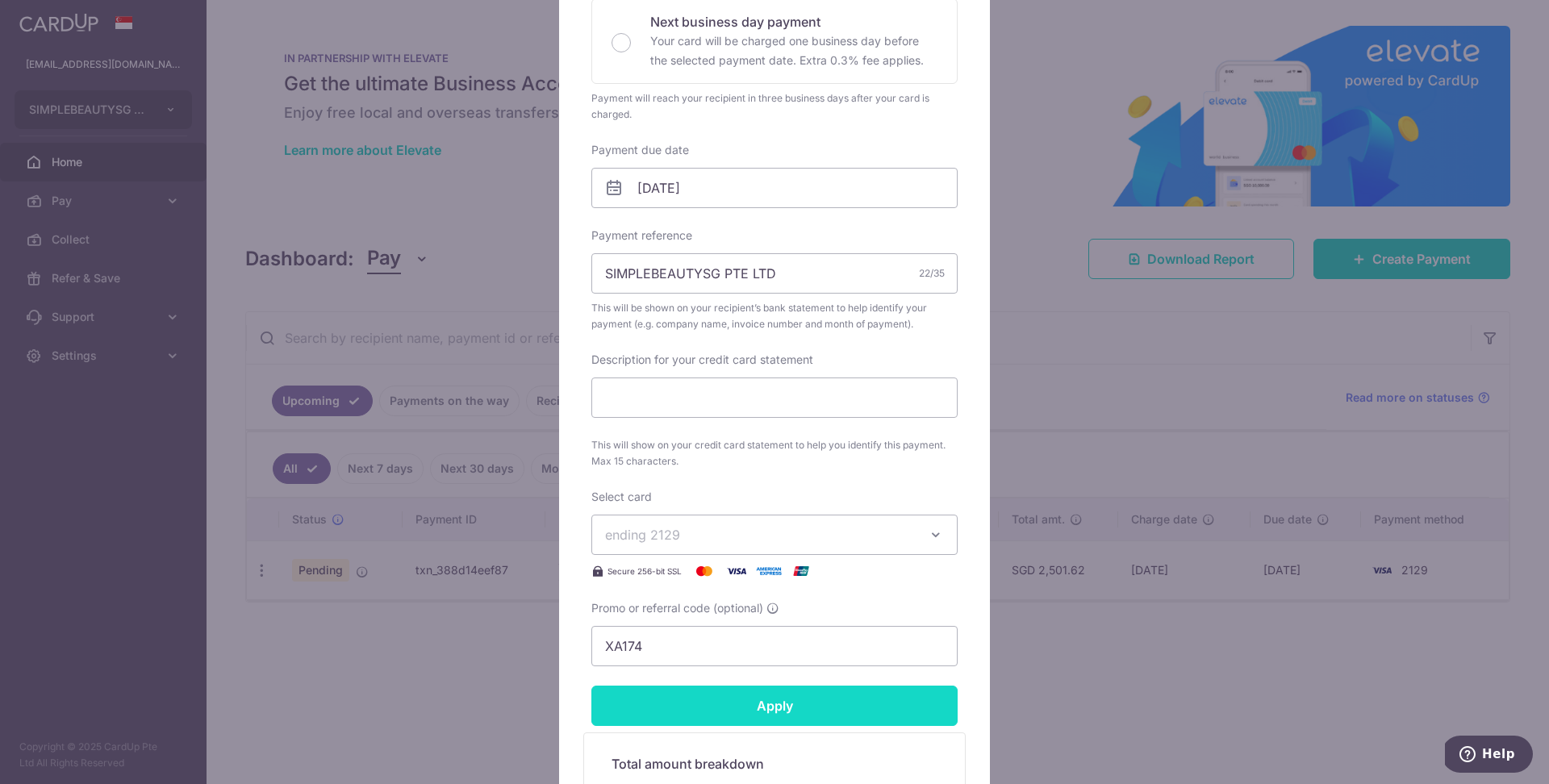
click at [746, 715] on form "By clicking apply, you will make changes to all payments to TOPSELLER PTE LTD s…" at bounding box center [774, 355] width 366 height 1114
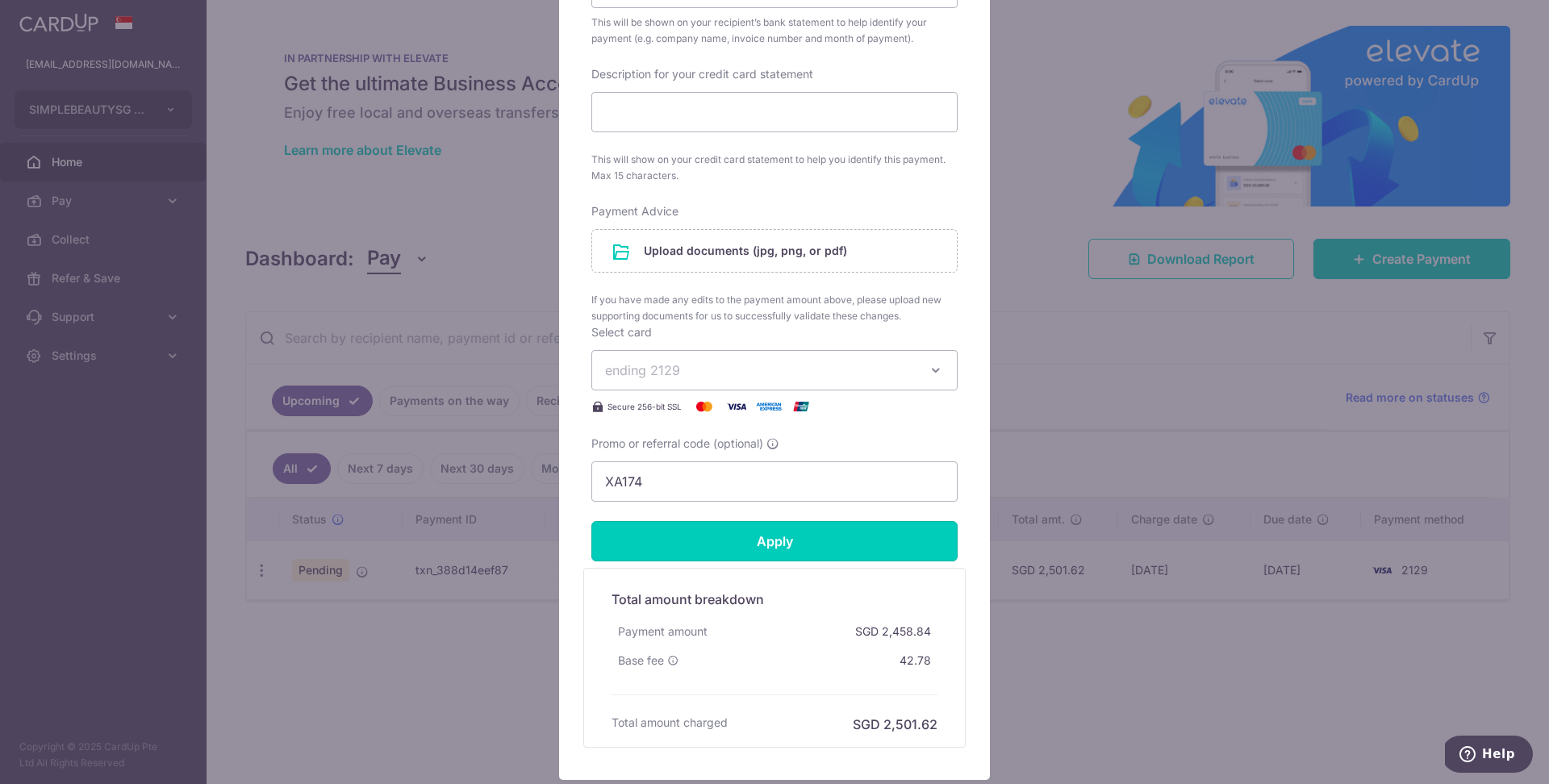
scroll to position [781, 0]
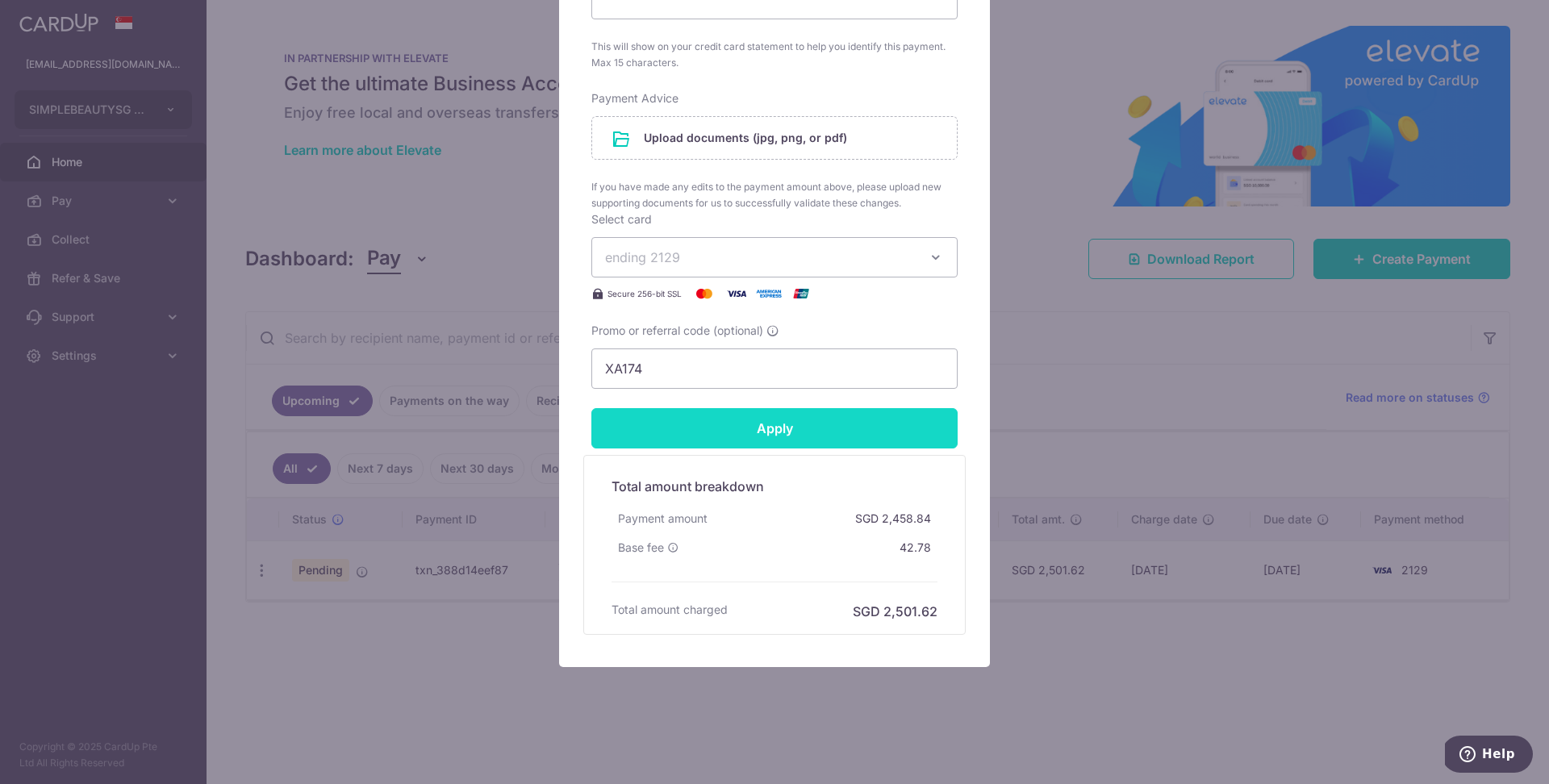
click at [810, 433] on input "Apply" at bounding box center [774, 428] width 366 height 40
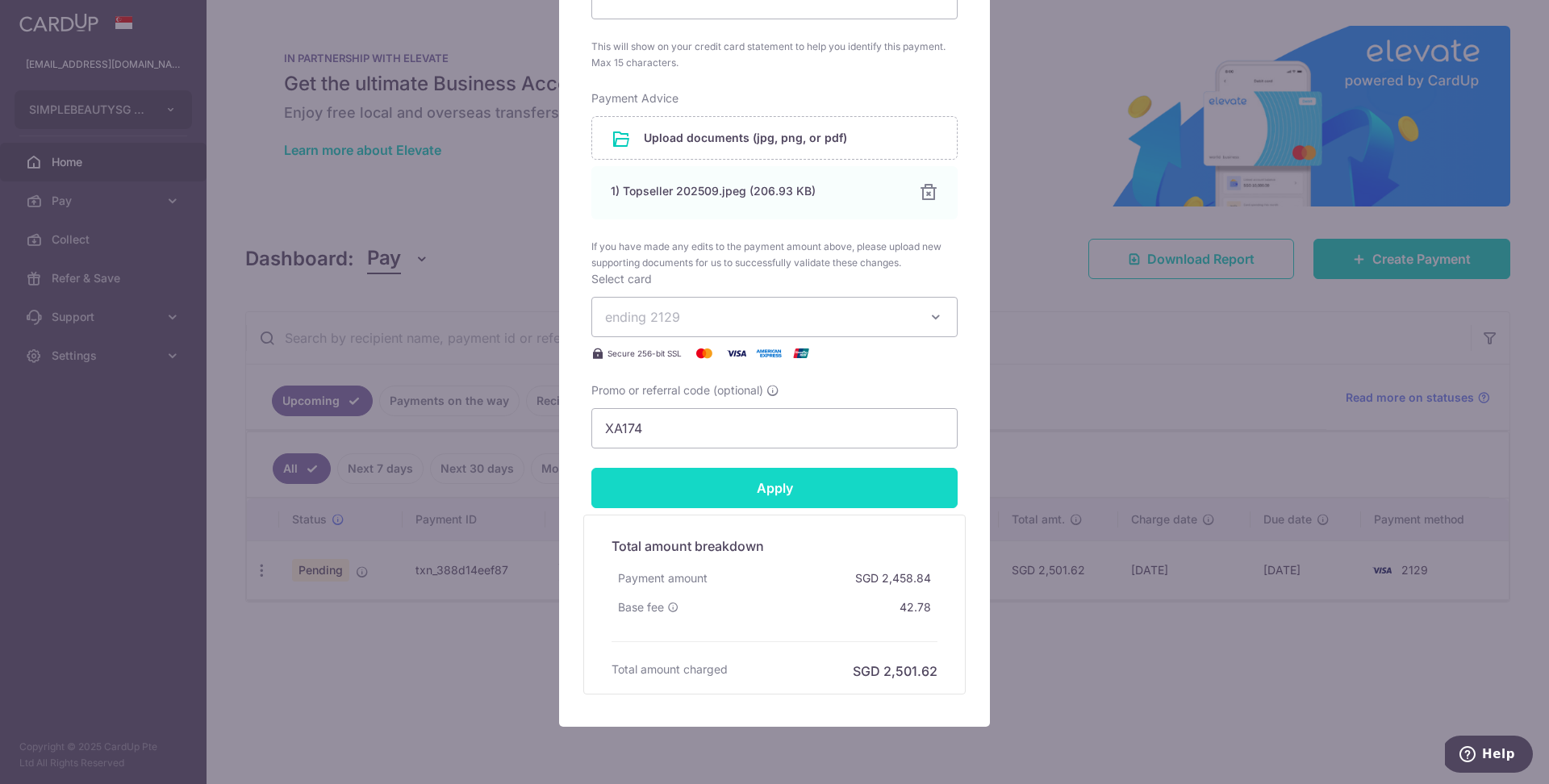
click at [750, 477] on input "Apply" at bounding box center [774, 488] width 366 height 40
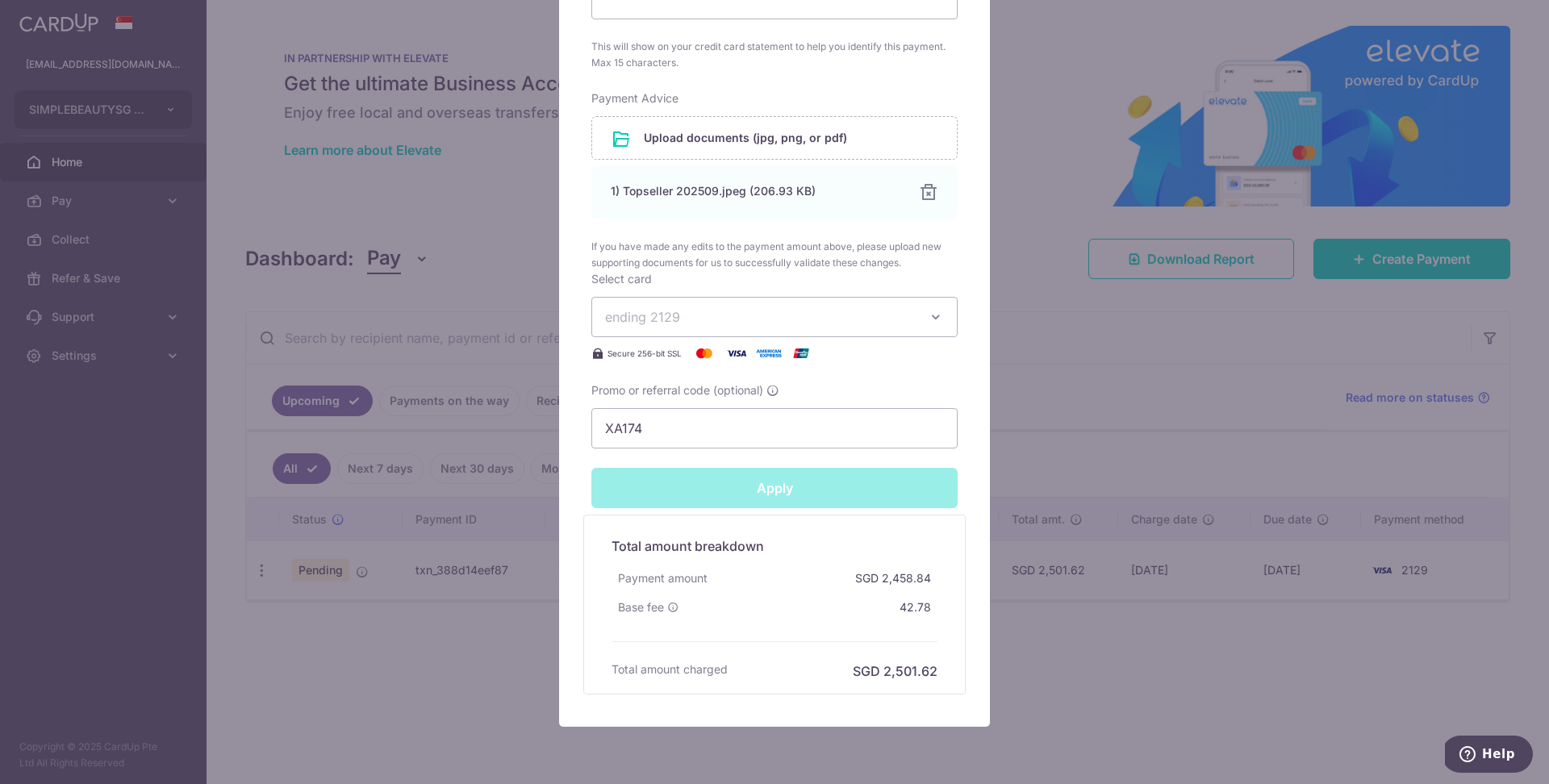
type input "Successfully Applied"
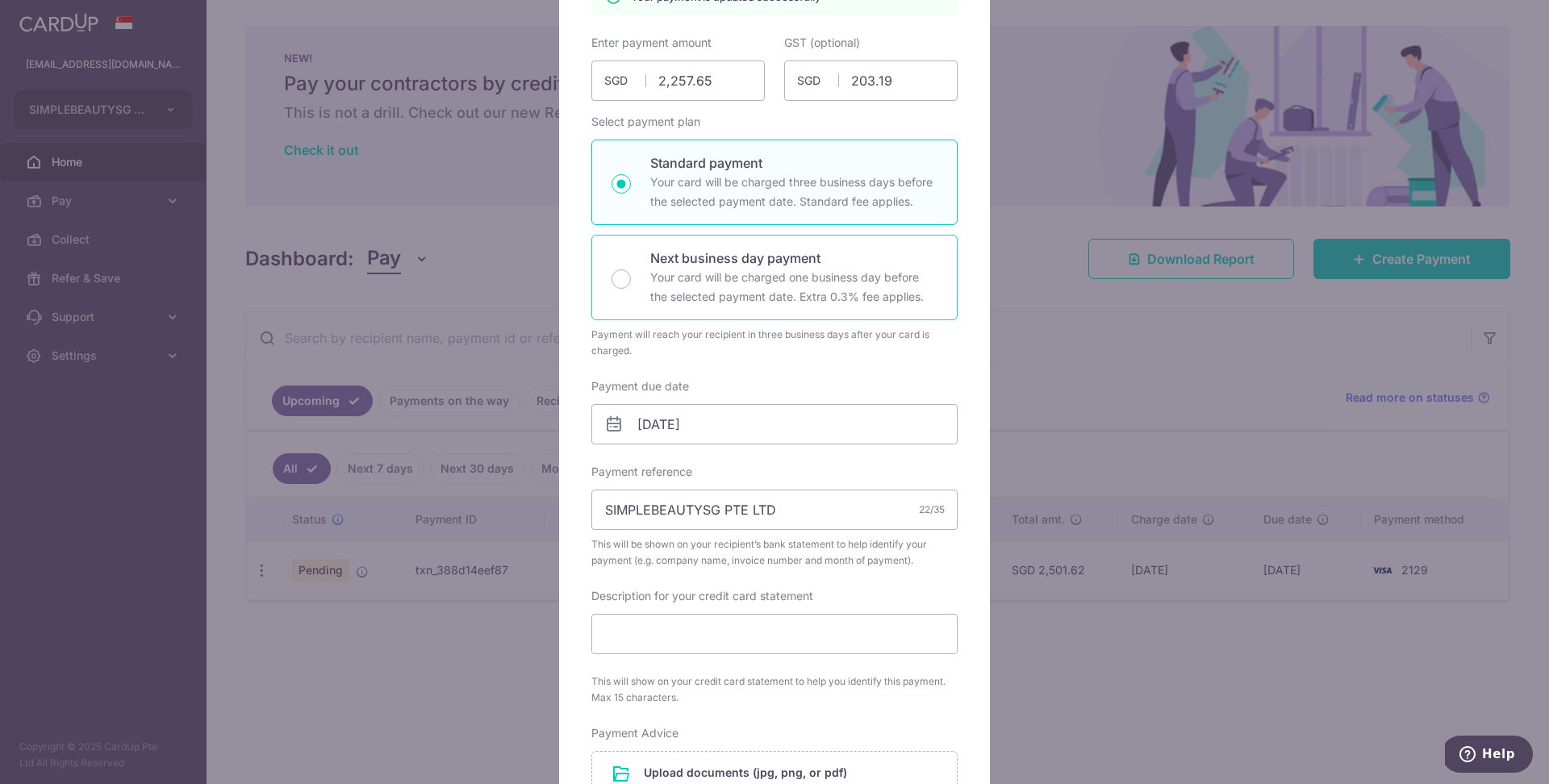
scroll to position [0, 0]
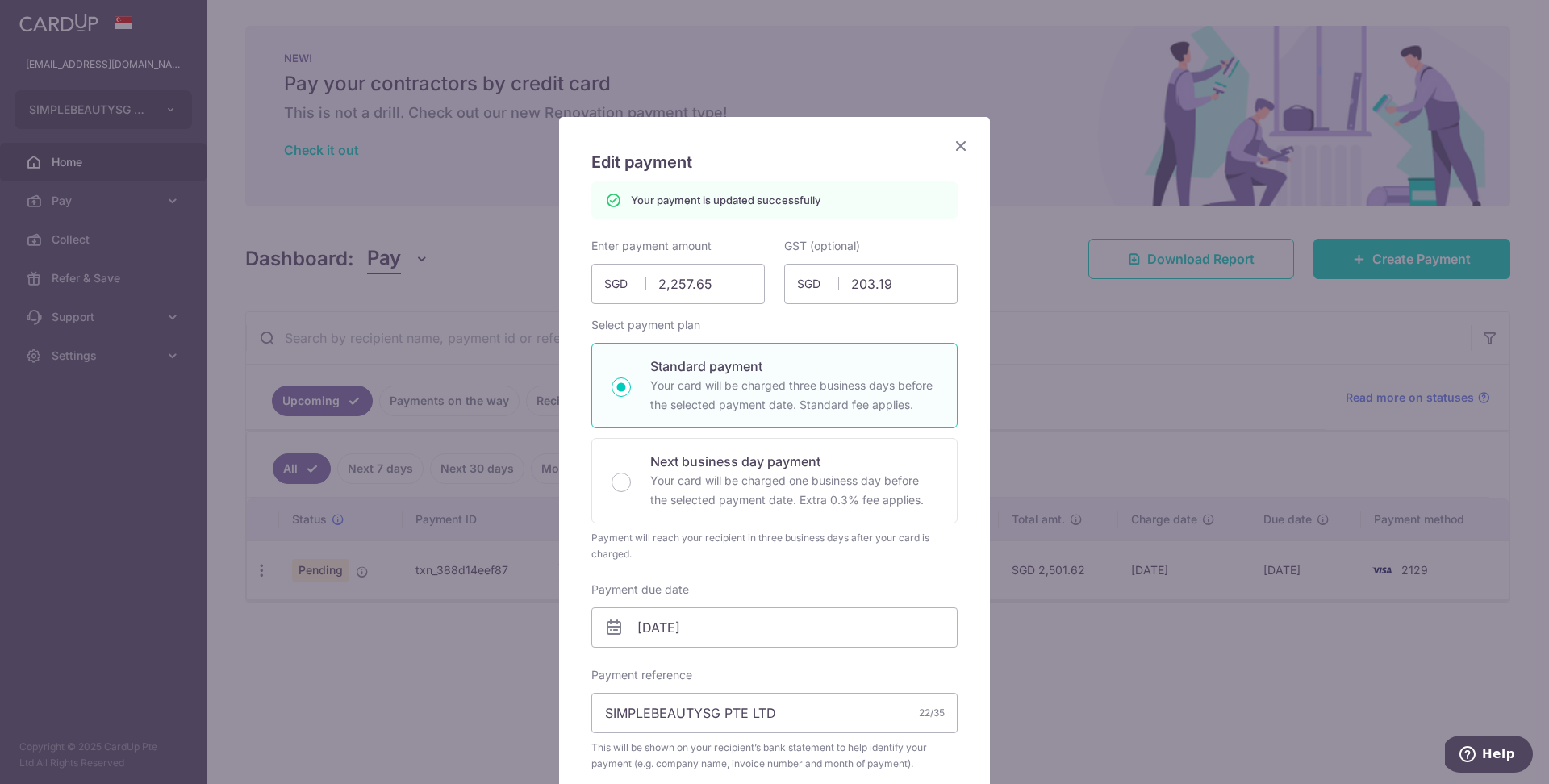
click at [965, 147] on icon "Close" at bounding box center [960, 146] width 19 height 20
